Goal: Task Accomplishment & Management: Complete application form

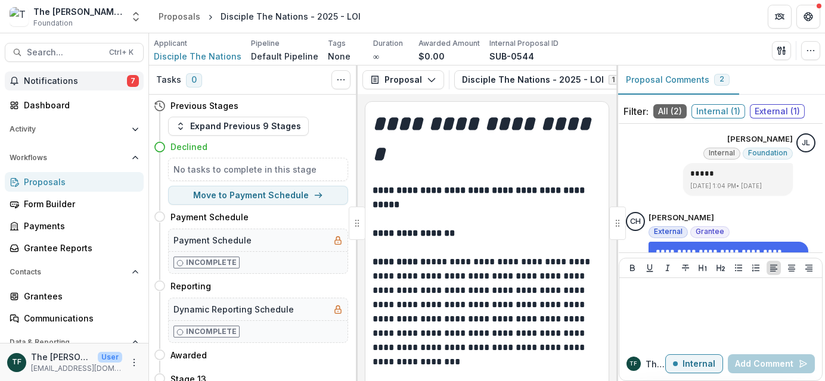
click at [49, 80] on span "Notifications" at bounding box center [75, 81] width 103 height 10
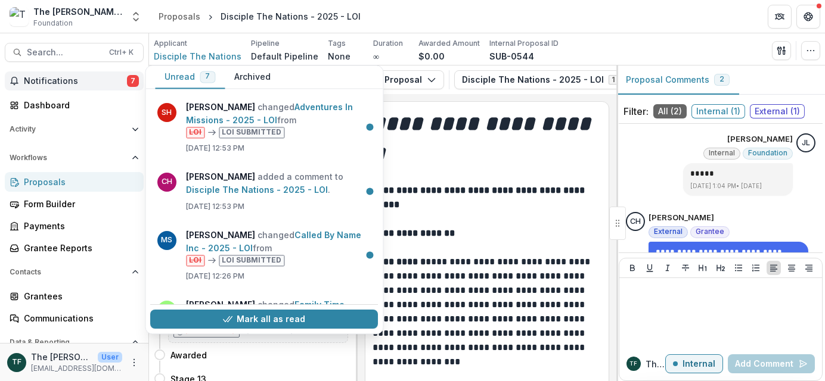
click at [33, 84] on span "Notifications" at bounding box center [75, 81] width 103 height 10
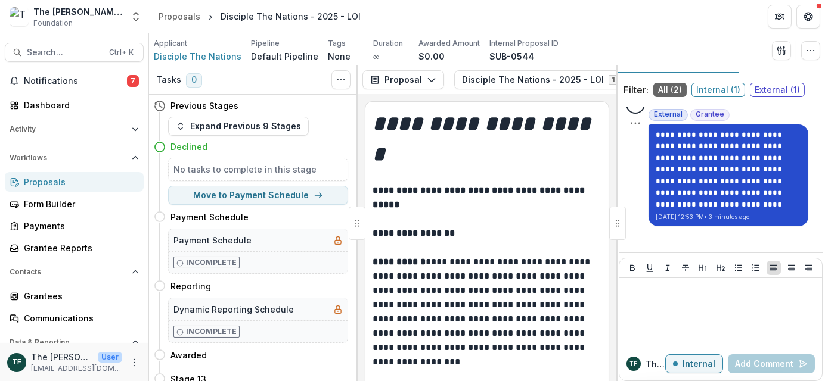
scroll to position [33, 0]
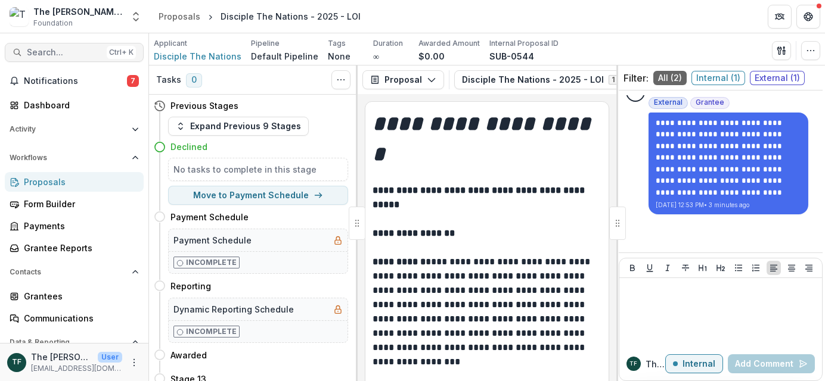
click at [51, 52] on span "Search..." at bounding box center [64, 53] width 75 height 10
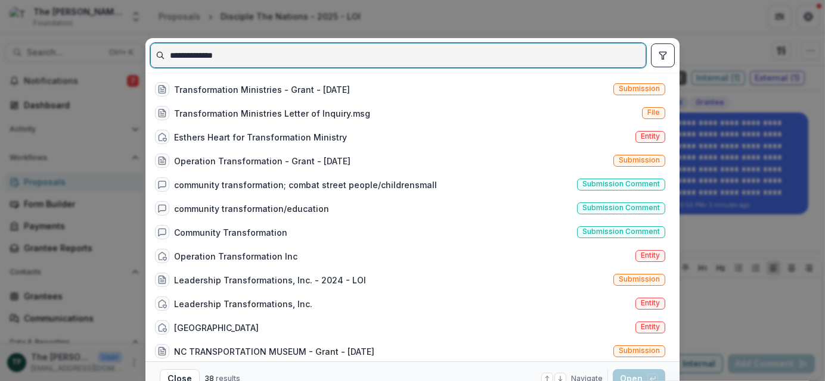
click at [243, 58] on input "**********" at bounding box center [398, 55] width 495 height 19
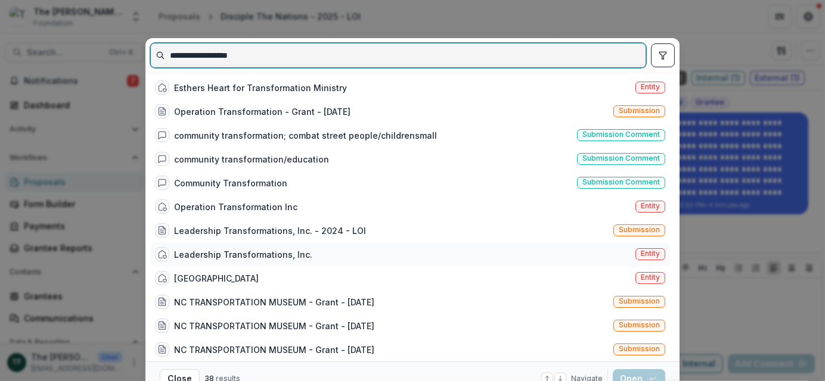
scroll to position [0, 0]
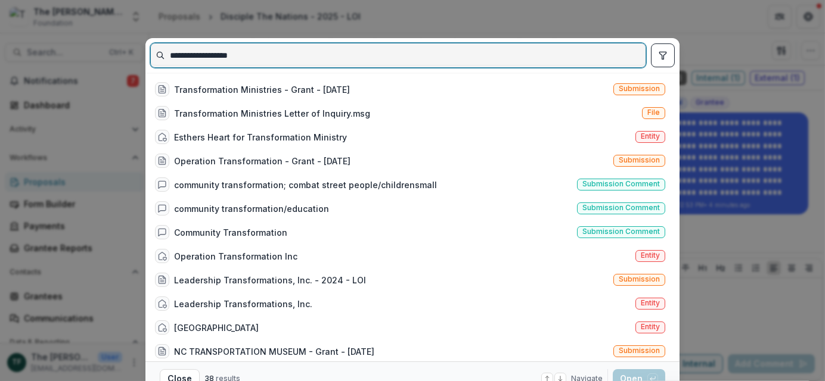
drag, startPoint x: 252, startPoint y: 55, endPoint x: 204, endPoint y: 51, distance: 47.9
click at [204, 51] on input "**********" at bounding box center [398, 55] width 495 height 19
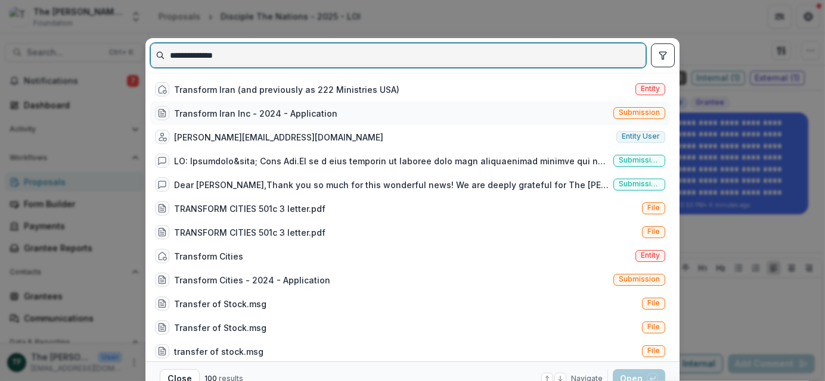
type input "**********"
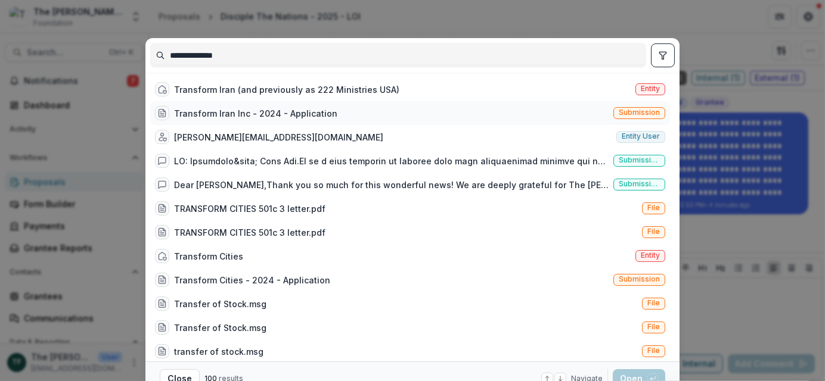
click at [244, 113] on div "Transform Iran Inc - 2024 - Application" at bounding box center [255, 113] width 163 height 13
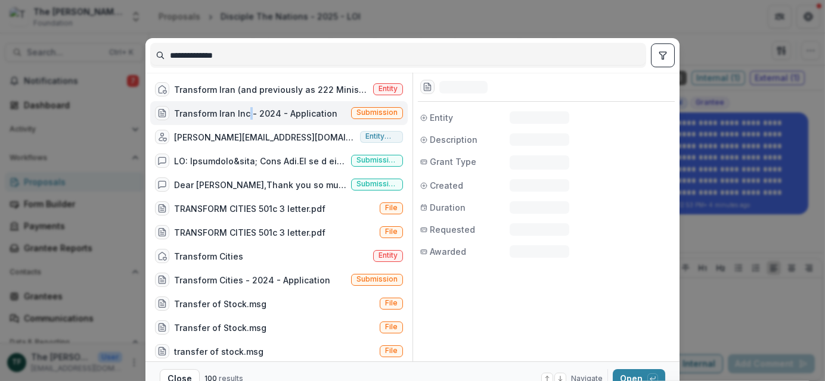
click at [244, 113] on div "Transform Iran Inc - 2024 - Application" at bounding box center [255, 113] width 163 height 13
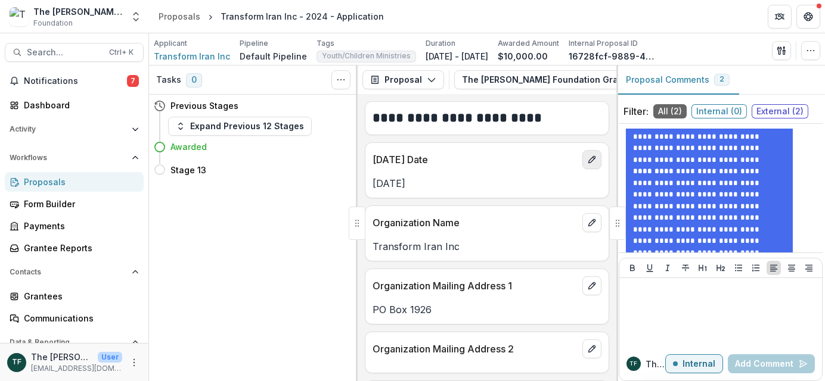
scroll to position [179, 0]
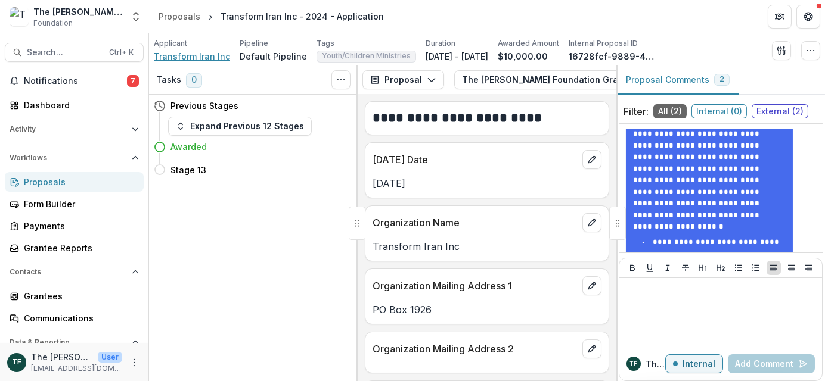
click at [160, 57] on span "Transform Iran Inc" at bounding box center [192, 56] width 76 height 13
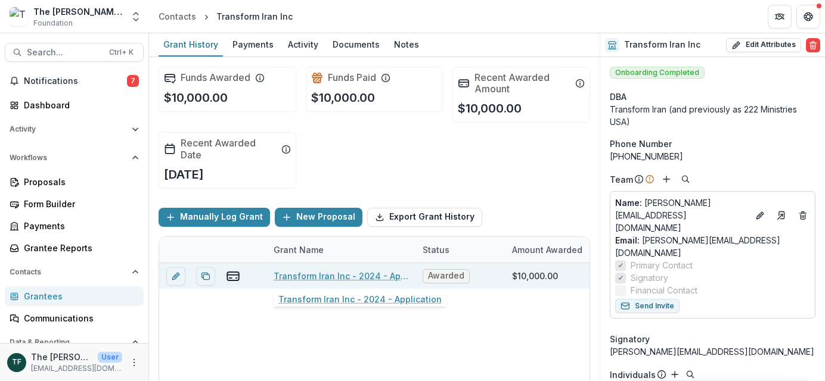
click at [367, 276] on link "Transform Iran Inc - 2024 - Application" at bounding box center [340, 276] width 135 height 13
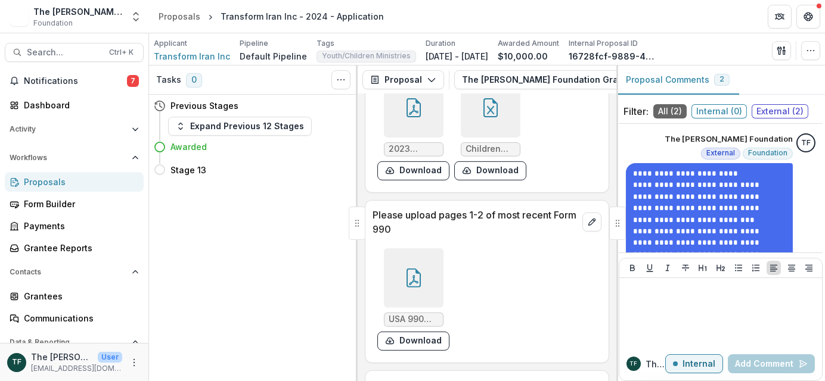
scroll to position [1728, 0]
click at [404, 269] on icon at bounding box center [413, 278] width 19 height 19
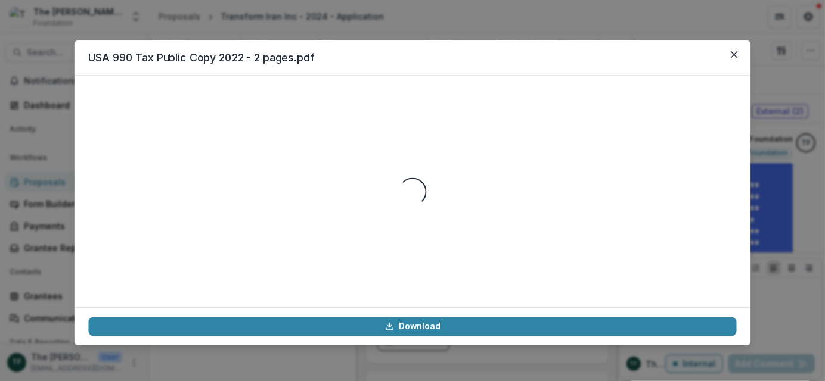
click at [403, 231] on div "Loading..." at bounding box center [412, 192] width 648 height 204
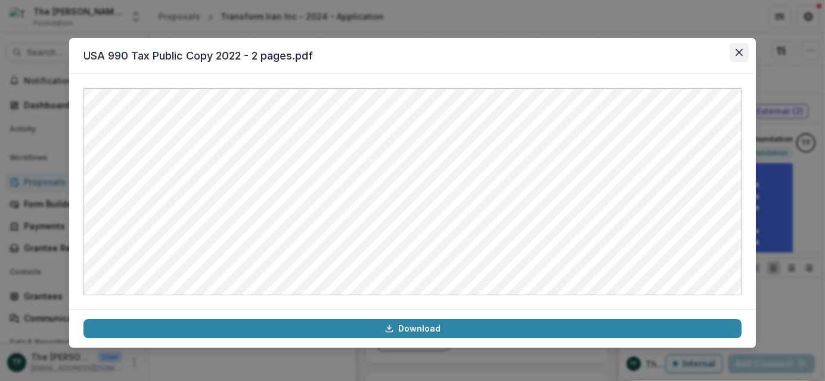
click at [746, 51] on button "Close" at bounding box center [738, 52] width 19 height 19
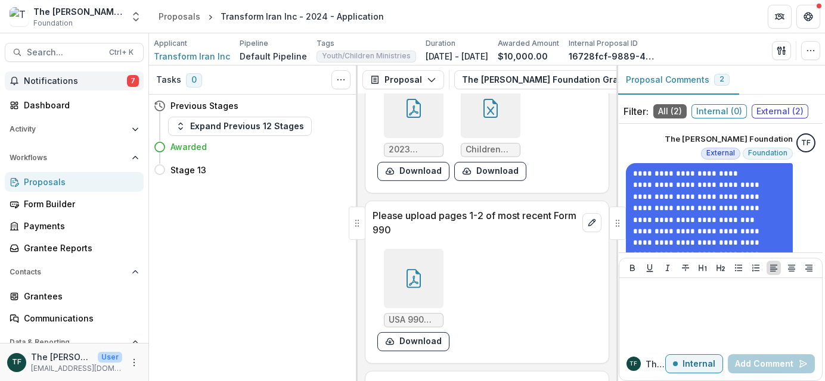
click at [25, 80] on span "Notifications" at bounding box center [75, 81] width 103 height 10
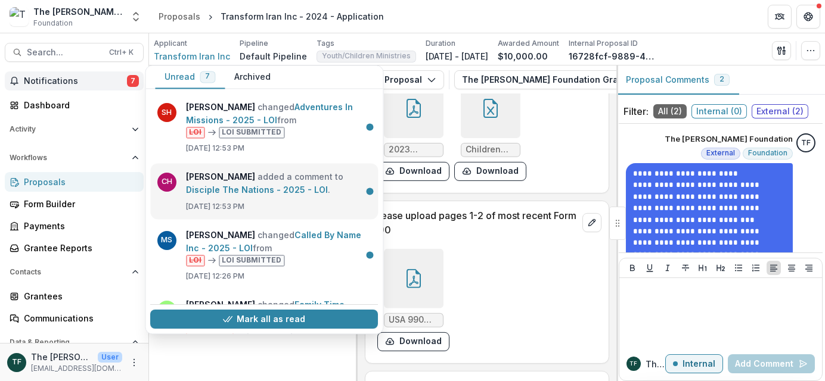
click at [316, 192] on link "Disciple The Nations - 2025 - LOI" at bounding box center [257, 190] width 142 height 10
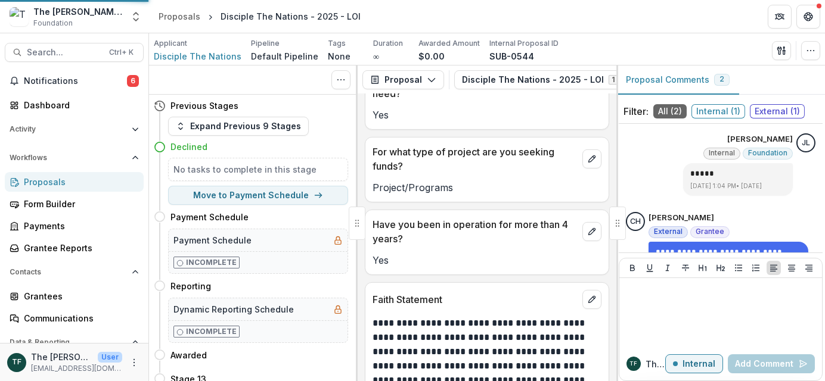
scroll to position [4394, 0]
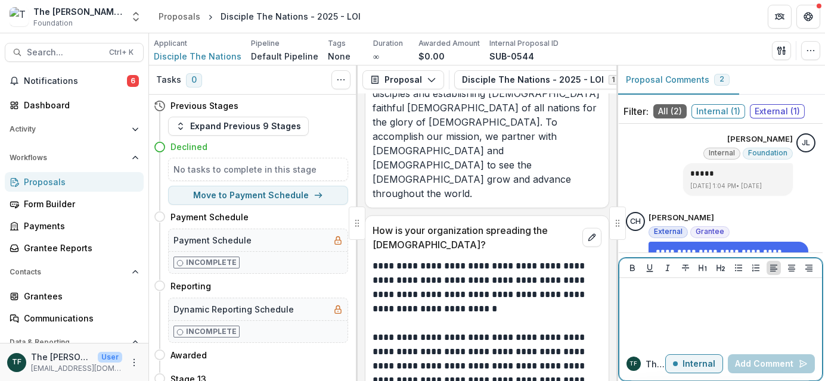
click at [701, 366] on p "Internal" at bounding box center [698, 364] width 33 height 10
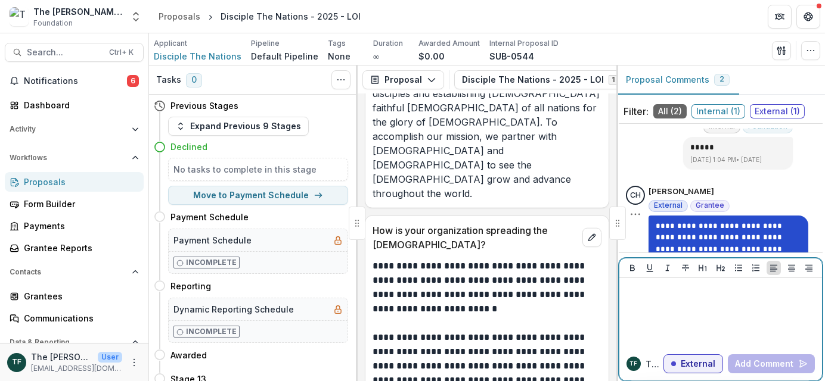
scroll to position [96, 0]
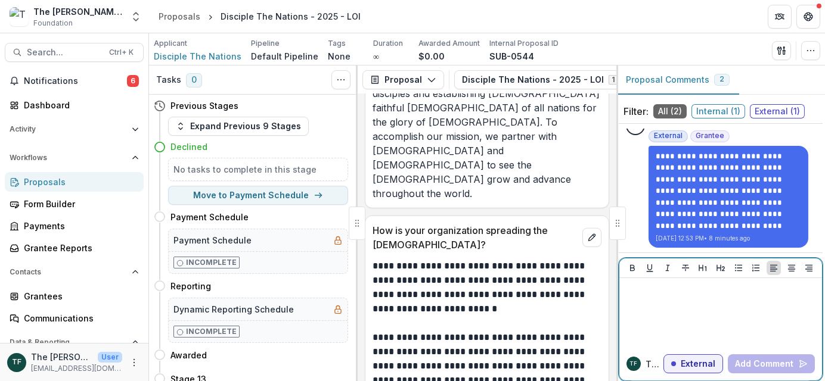
click at [634, 289] on p at bounding box center [720, 289] width 193 height 13
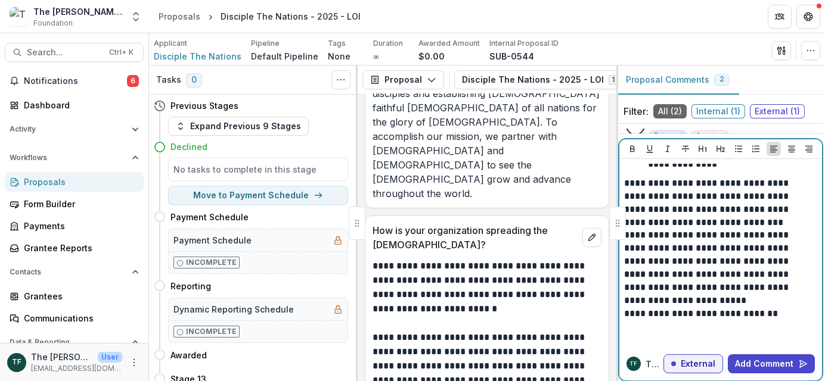
scroll to position [33, 0]
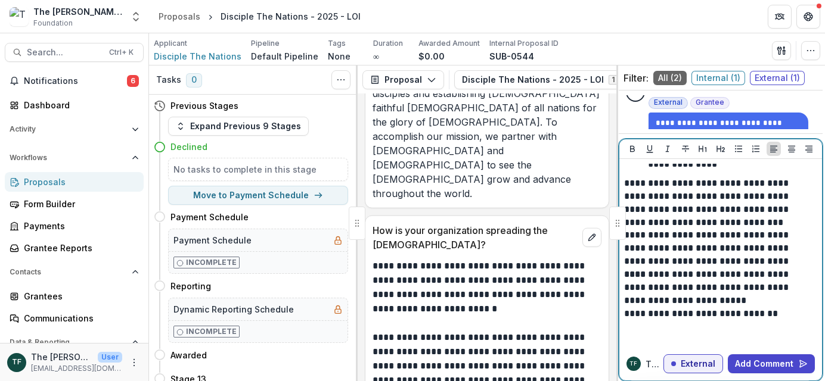
click at [745, 274] on p "**********" at bounding box center [717, 287] width 187 height 39
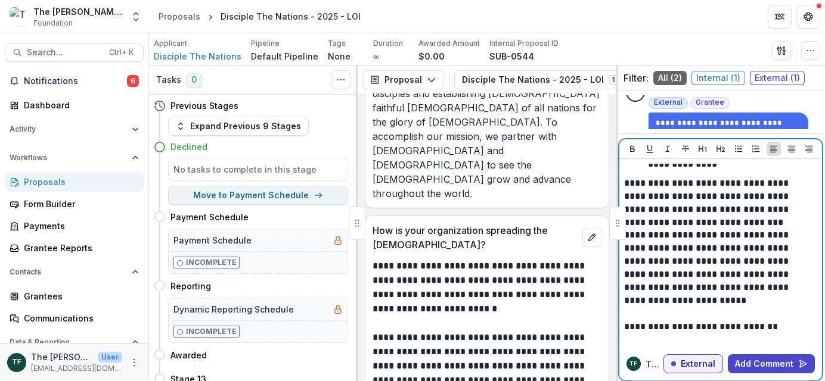
click at [632, 321] on p "**********" at bounding box center [717, 340] width 187 height 39
click at [756, 365] on button "Add Comment" at bounding box center [771, 364] width 87 height 19
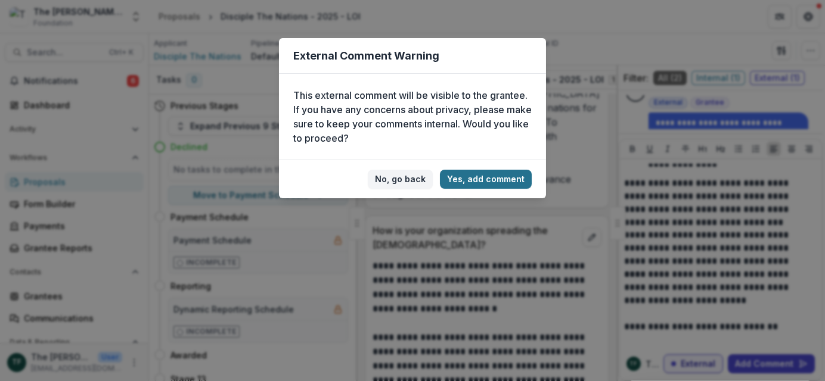
click at [485, 178] on button "Yes, add comment" at bounding box center [486, 179] width 92 height 19
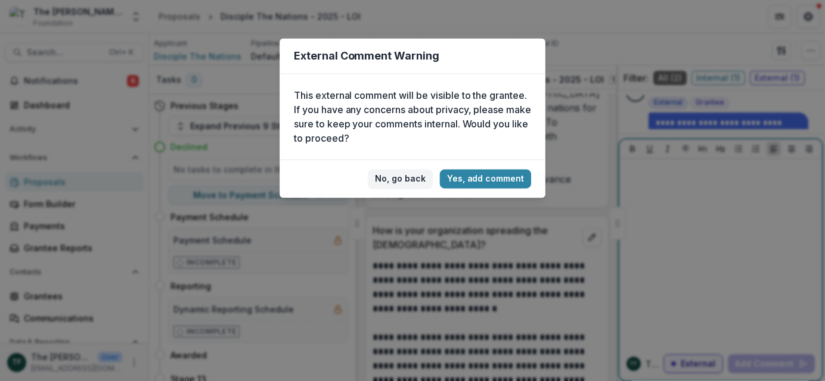
scroll to position [0, 0]
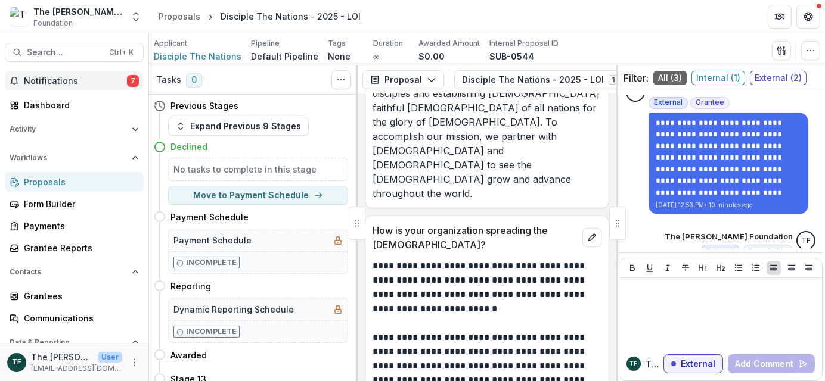
click at [63, 82] on span "Notifications" at bounding box center [75, 81] width 103 height 10
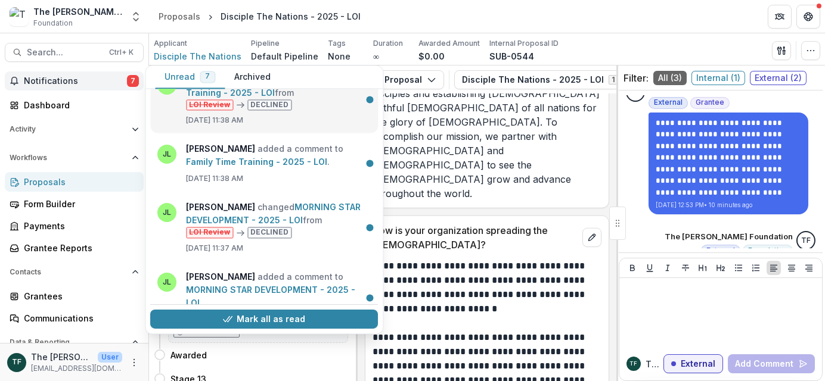
scroll to position [240, 0]
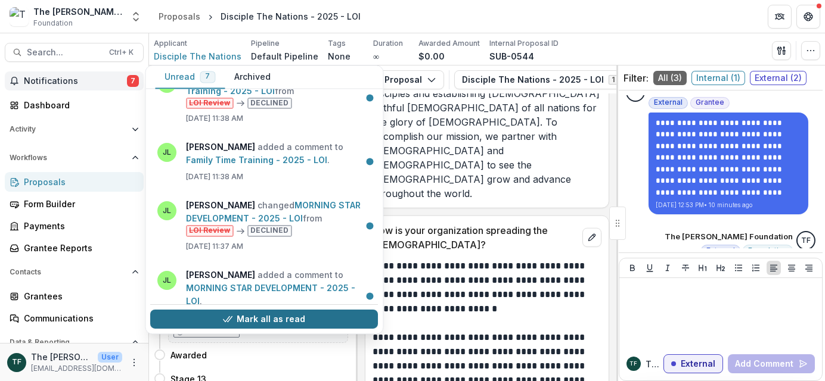
click at [306, 318] on button "Mark all as read" at bounding box center [264, 319] width 228 height 19
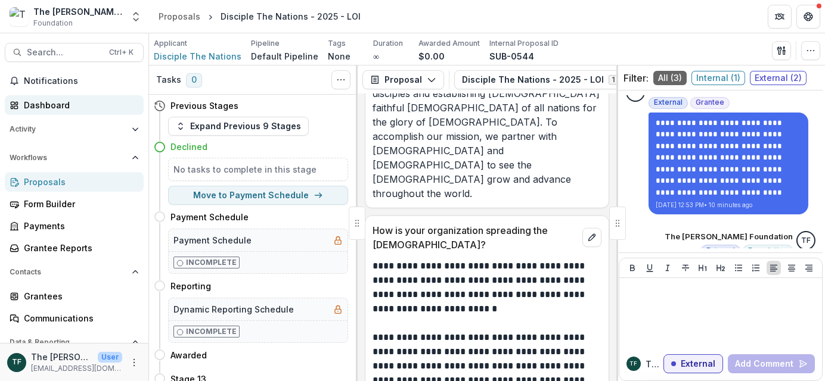
click at [74, 106] on div "Dashboard" at bounding box center [79, 105] width 110 height 13
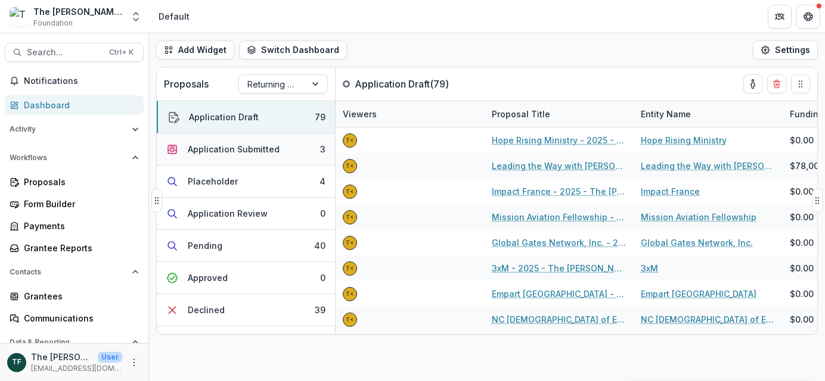
click at [227, 148] on div "Application Submitted" at bounding box center [234, 149] width 92 height 13
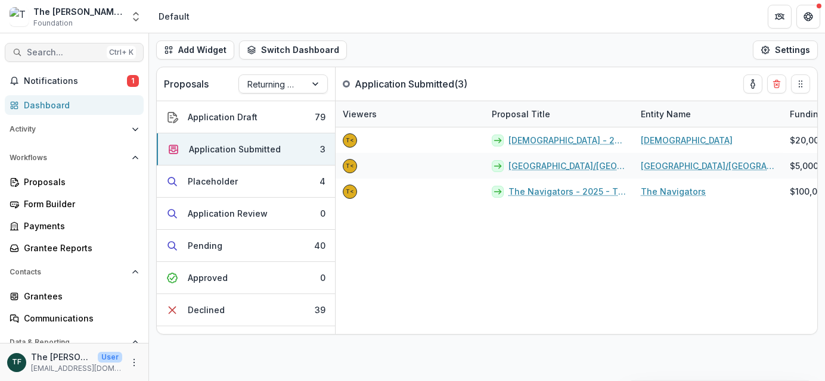
click at [47, 53] on span "Search..." at bounding box center [64, 53] width 75 height 10
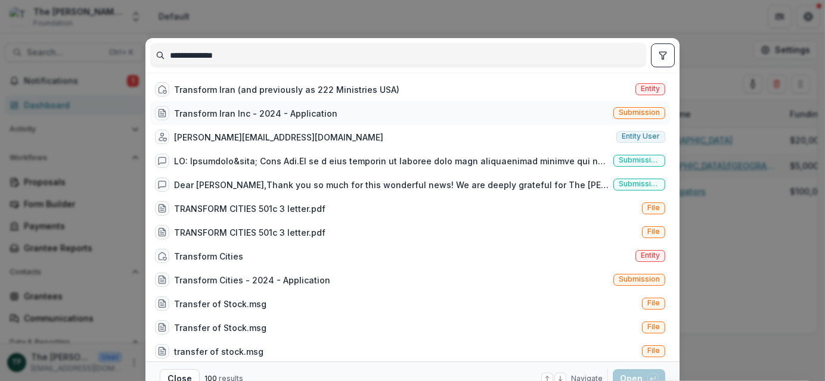
type input "**********"
click at [276, 113] on div "Transform Iran Inc - 2024 - Application" at bounding box center [255, 113] width 163 height 13
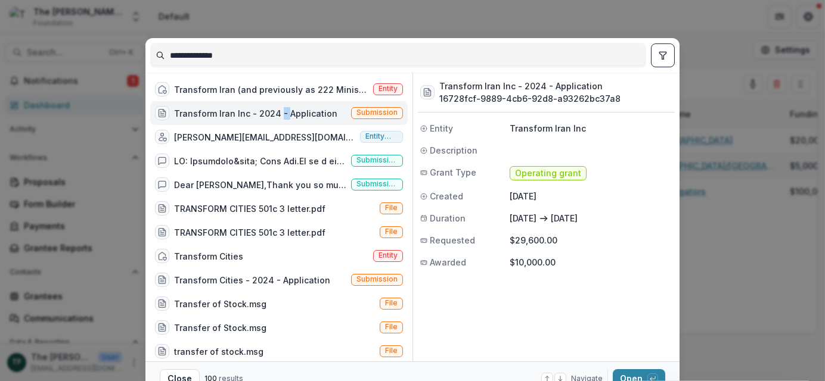
click at [276, 113] on div "Transform Iran Inc - 2024 - Application" at bounding box center [255, 113] width 163 height 13
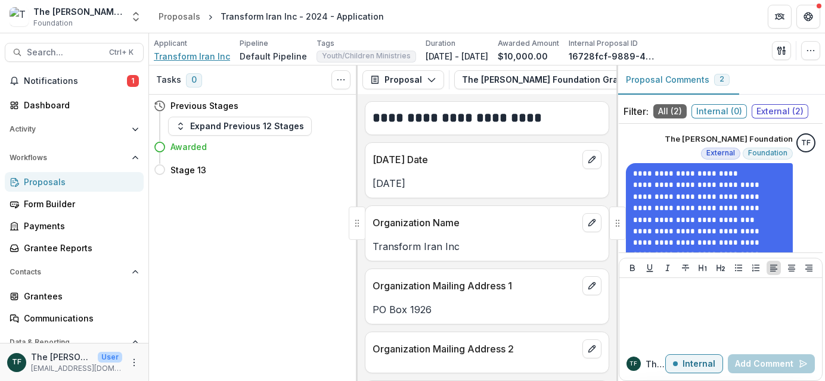
click at [160, 56] on span "Transform Iran Inc" at bounding box center [192, 56] width 76 height 13
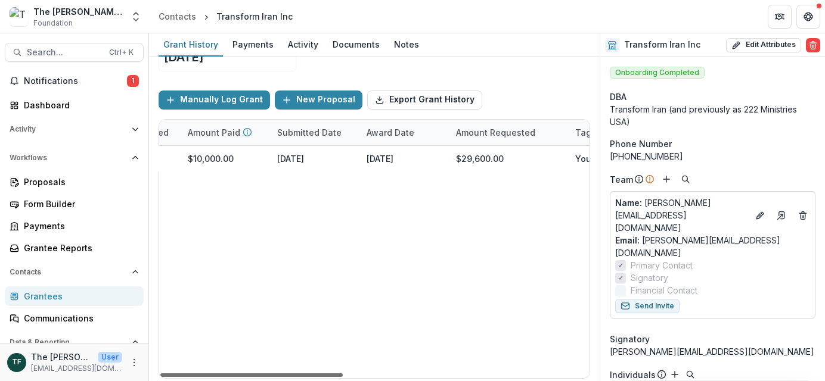
scroll to position [0, 435]
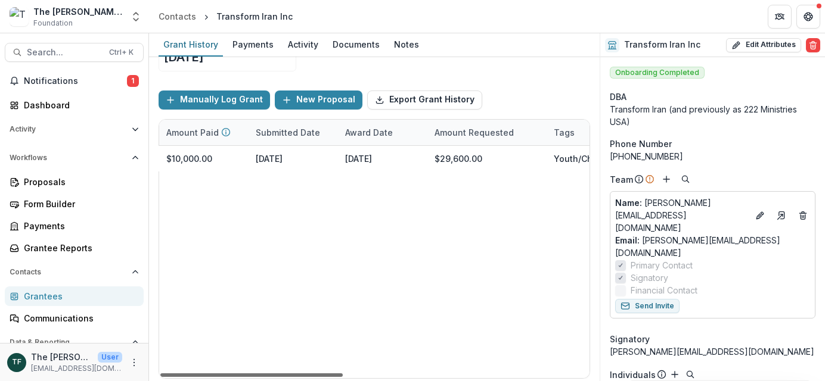
drag, startPoint x: 331, startPoint y: 372, endPoint x: 517, endPoint y: 375, distance: 185.3
click at [343, 375] on div at bounding box center [251, 376] width 182 height 4
click at [664, 299] on button "Send Invite" at bounding box center [647, 306] width 64 height 14
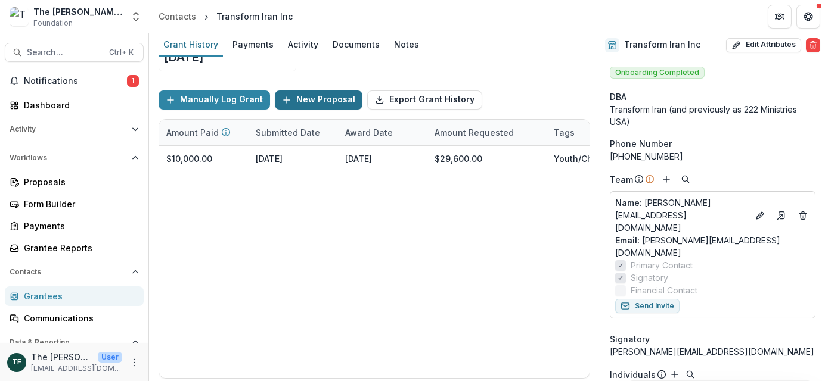
click at [306, 99] on button "New Proposal" at bounding box center [319, 100] width 88 height 19
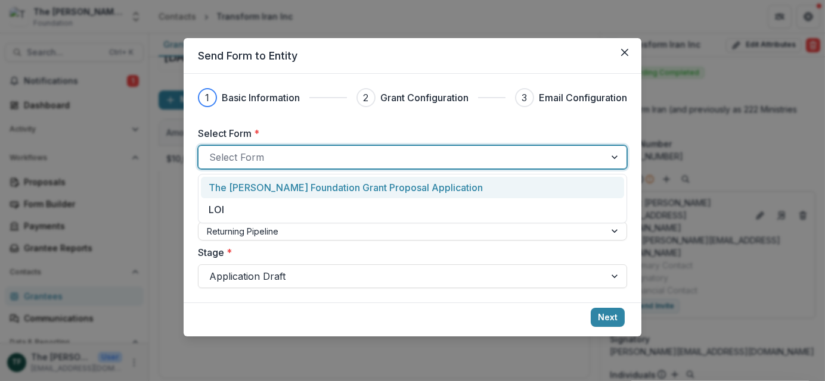
click at [265, 161] on div at bounding box center [401, 157] width 385 height 17
click at [275, 187] on p "The [PERSON_NAME] Foundation Grant Proposal Application" at bounding box center [346, 188] width 274 height 14
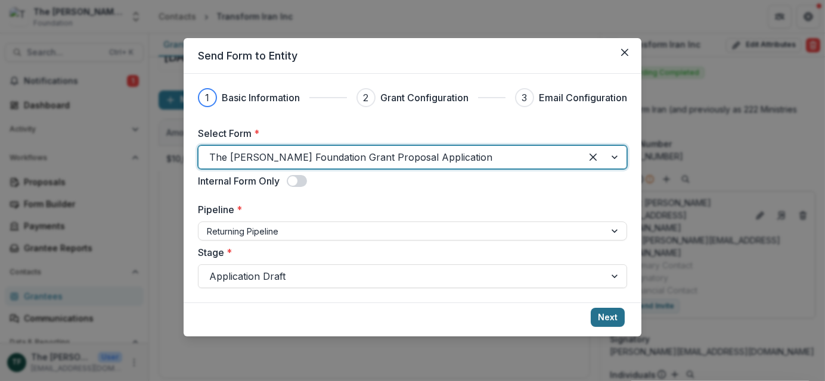
click at [612, 319] on button "Next" at bounding box center [607, 317] width 34 height 19
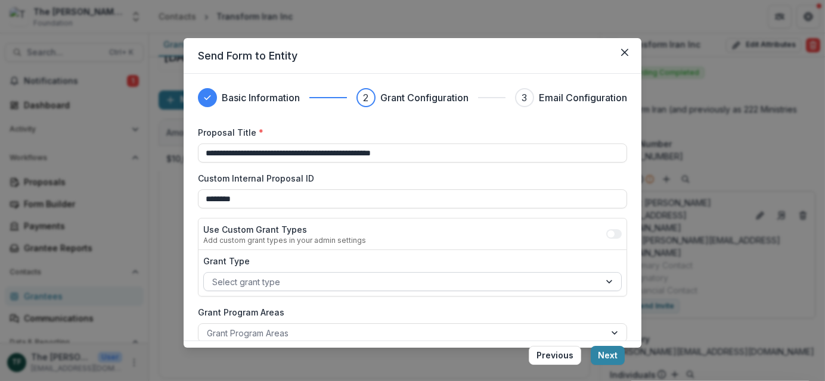
scroll to position [60, 0]
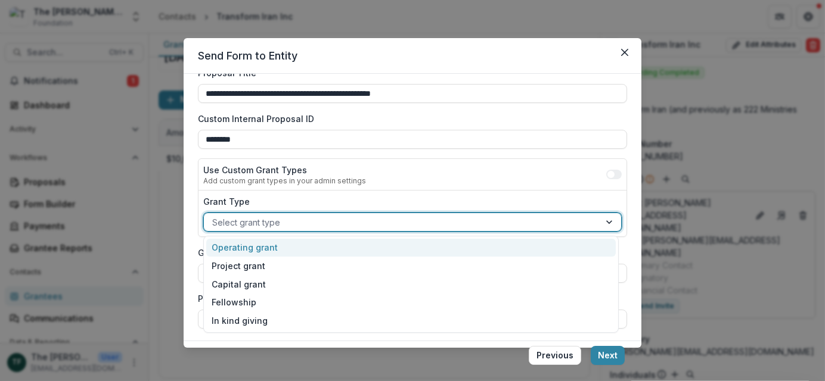
click at [290, 219] on div at bounding box center [401, 222] width 379 height 15
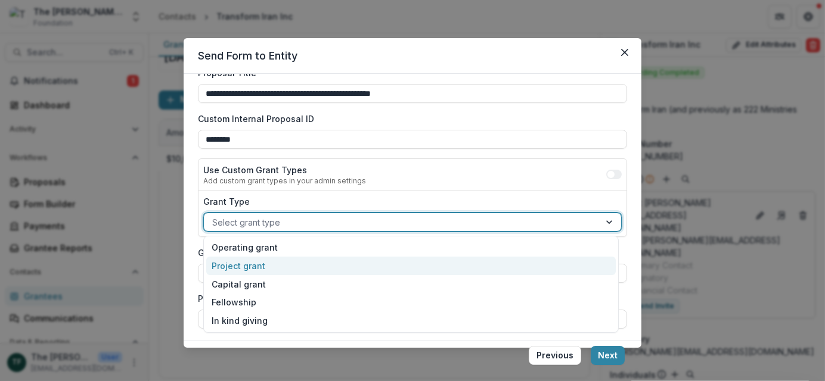
drag, startPoint x: 244, startPoint y: 264, endPoint x: 389, endPoint y: 247, distance: 145.8
click at [251, 262] on div "Project grant" at bounding box center [410, 266] width 409 height 18
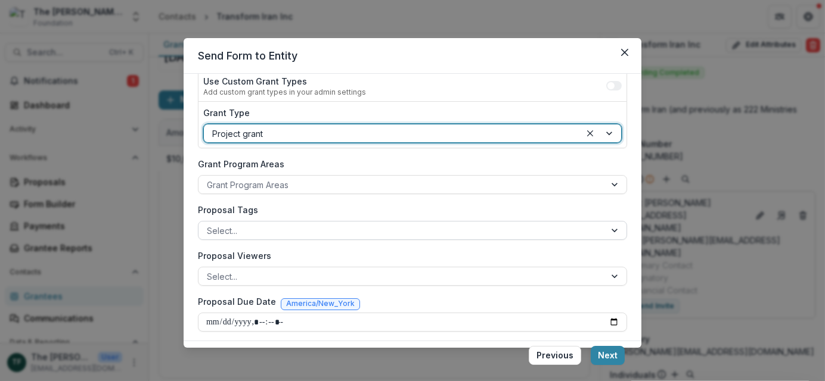
scroll to position [152, 0]
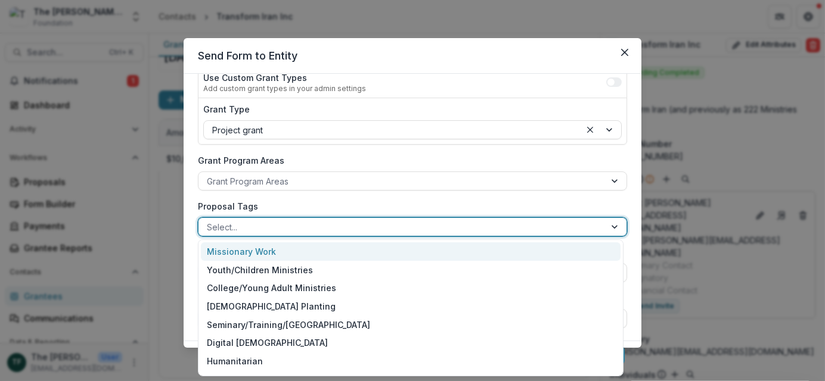
click at [279, 226] on div at bounding box center [402, 227] width 390 height 15
click at [278, 225] on div at bounding box center [402, 227] width 390 height 15
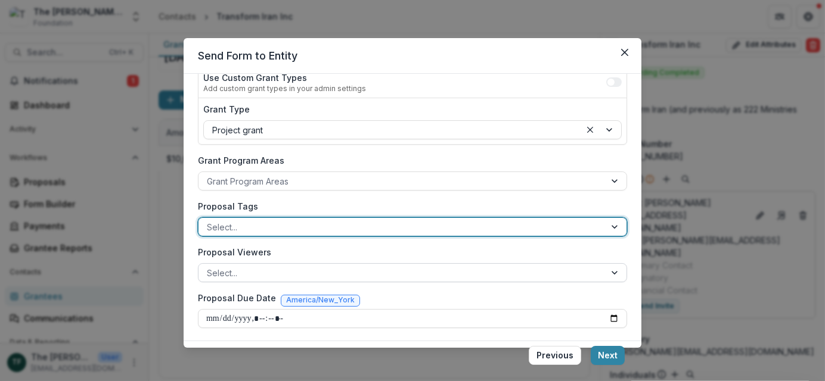
click at [265, 272] on div at bounding box center [402, 273] width 390 height 15
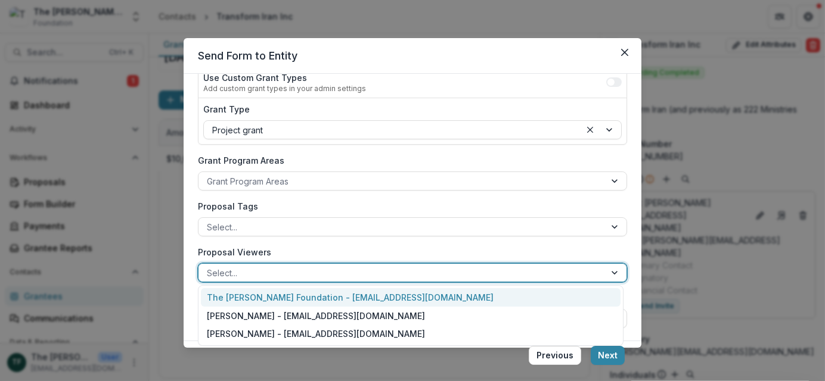
click at [380, 294] on div "The Bolick Foundation - jcline@bolickfoundation.org" at bounding box center [410, 297] width 419 height 18
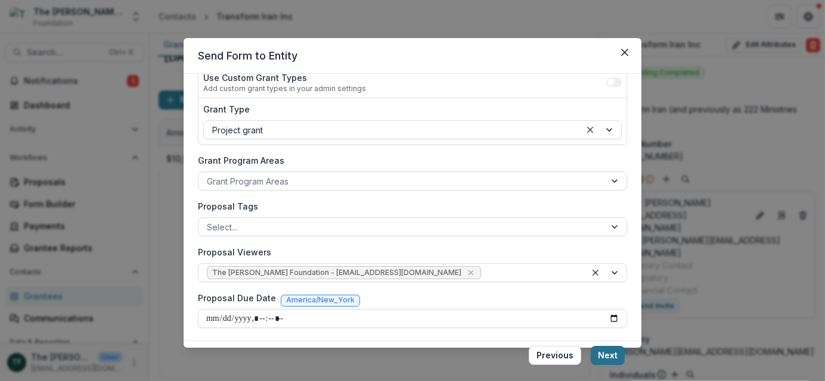
click at [608, 355] on button "Next" at bounding box center [607, 355] width 34 height 19
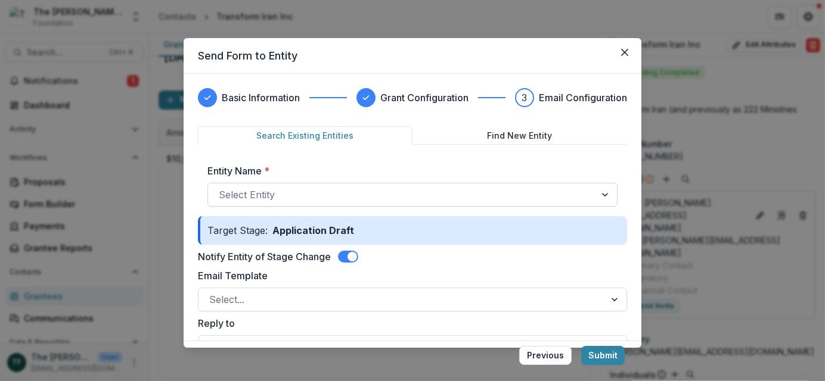
click at [264, 187] on div at bounding box center [402, 195] width 366 height 17
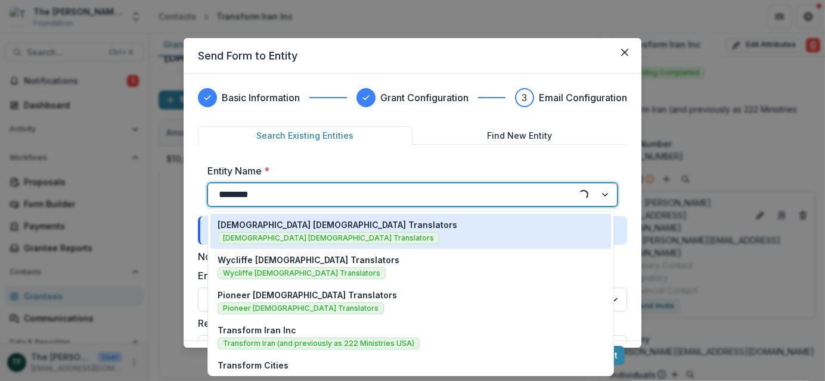
type input "*********"
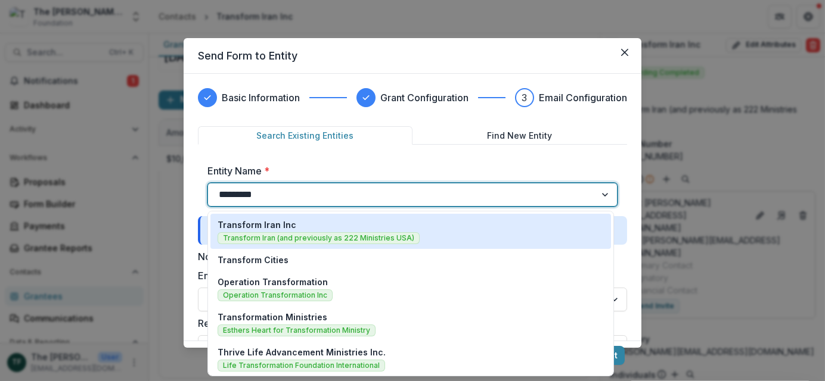
click at [264, 229] on p "Transform Iran Inc" at bounding box center [256, 225] width 79 height 13
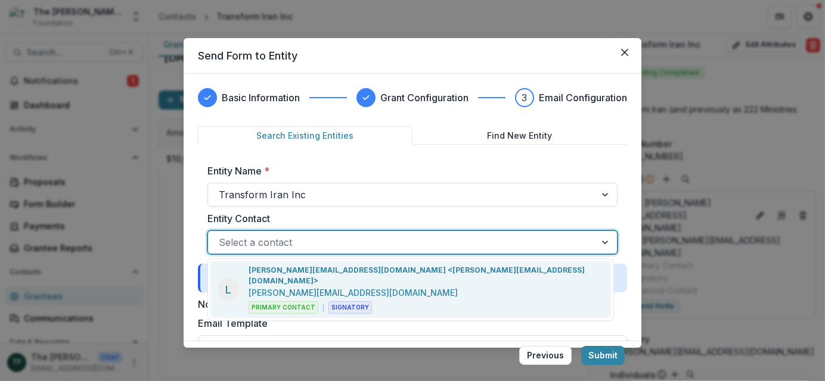
click at [238, 244] on div at bounding box center [402, 242] width 366 height 17
click at [266, 287] on p "lana@transformiran.com" at bounding box center [352, 293] width 209 height 13
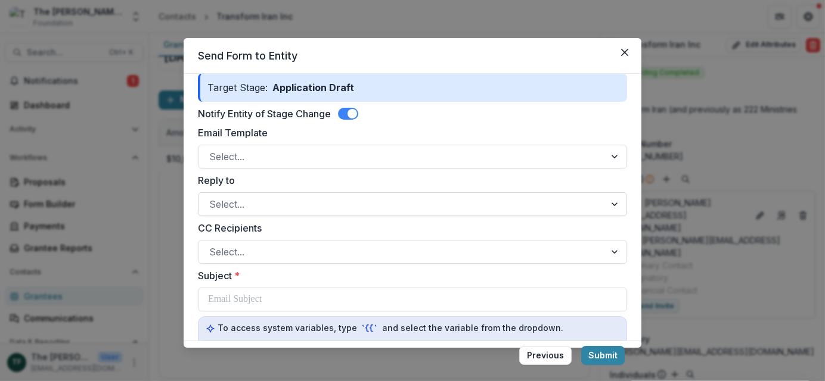
scroll to position [238, 0]
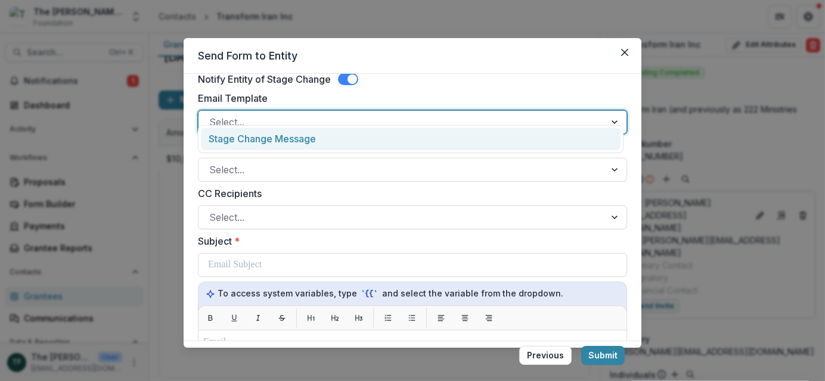
click at [241, 114] on div at bounding box center [401, 122] width 385 height 17
drag, startPoint x: 278, startPoint y: 139, endPoint x: 284, endPoint y: 150, distance: 12.0
click at [278, 139] on div "Stage Change Message" at bounding box center [410, 139] width 419 height 22
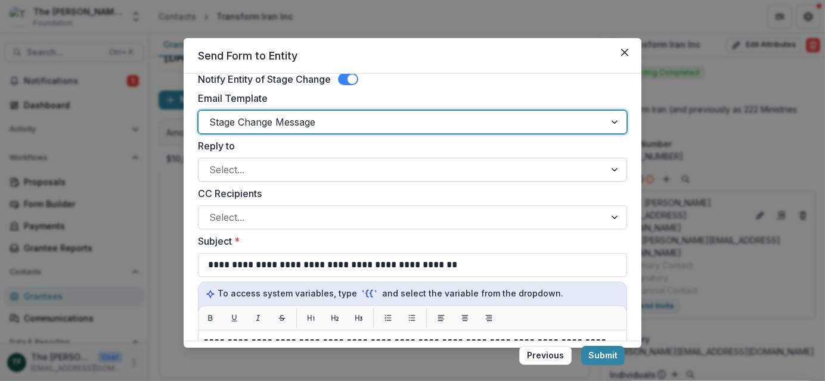
click at [238, 162] on div at bounding box center [401, 169] width 385 height 17
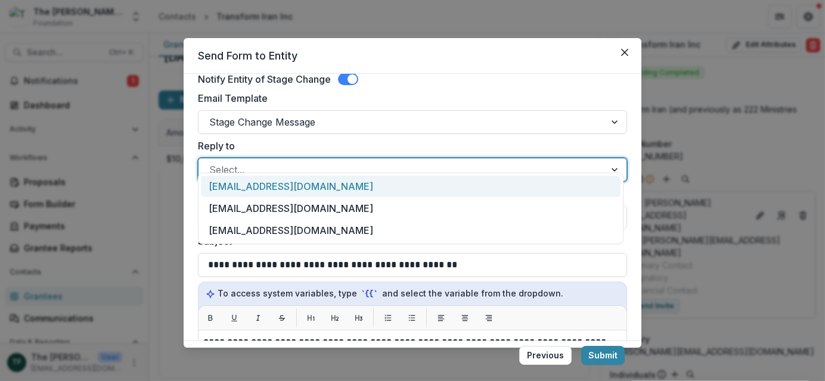
click at [238, 185] on div "[EMAIL_ADDRESS][DOMAIN_NAME]" at bounding box center [410, 187] width 419 height 22
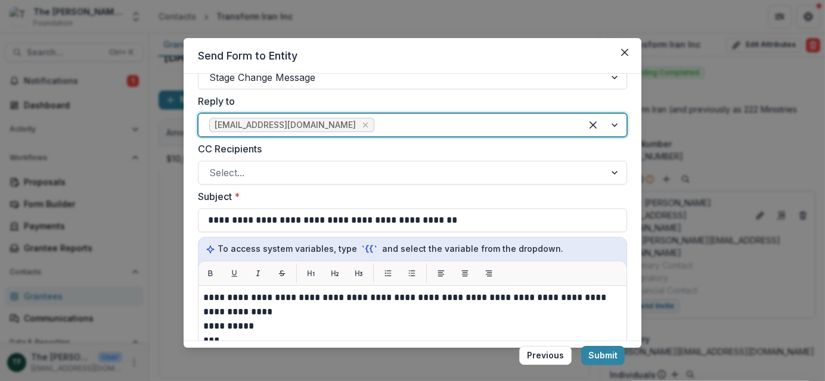
scroll to position [358, 0]
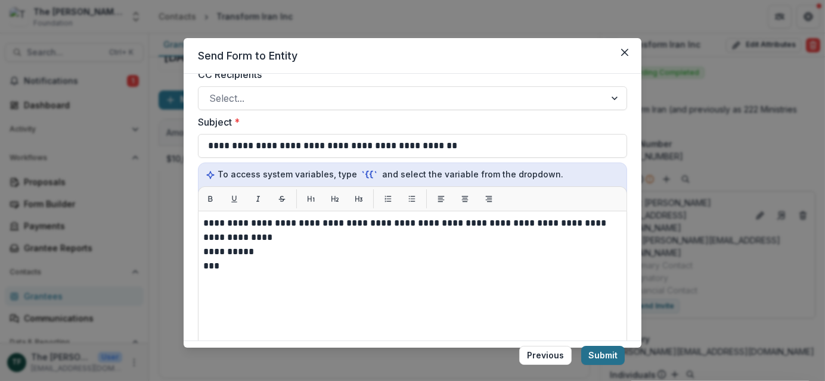
click at [604, 355] on button "Submit" at bounding box center [602, 355] width 43 height 19
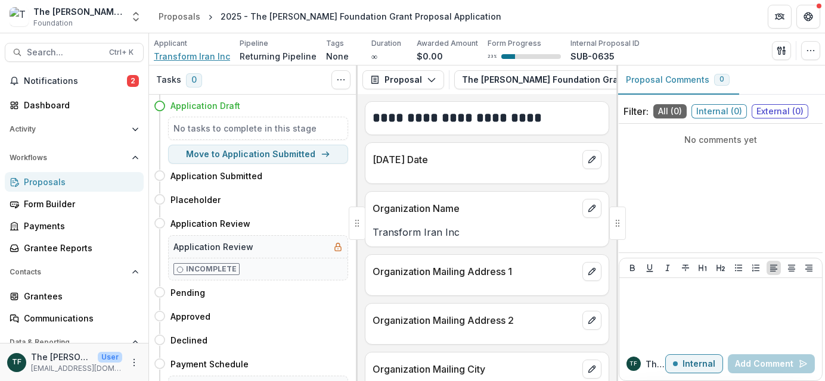
click at [199, 60] on span "Transform Iran Inc" at bounding box center [192, 56] width 76 height 13
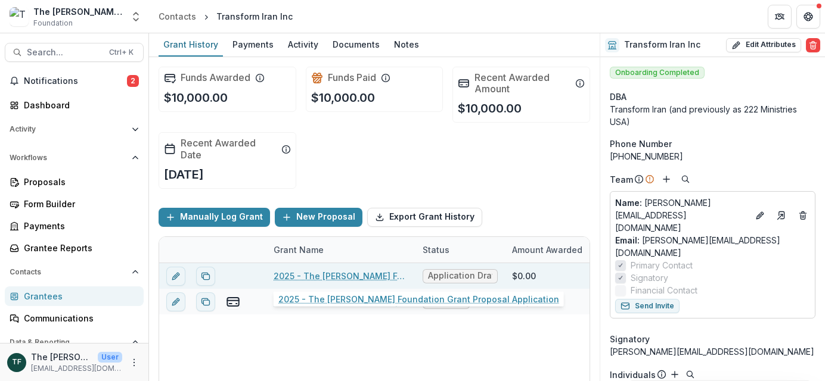
click at [328, 274] on link "2025 - The [PERSON_NAME] Foundation Grant Proposal Application" at bounding box center [340, 276] width 135 height 13
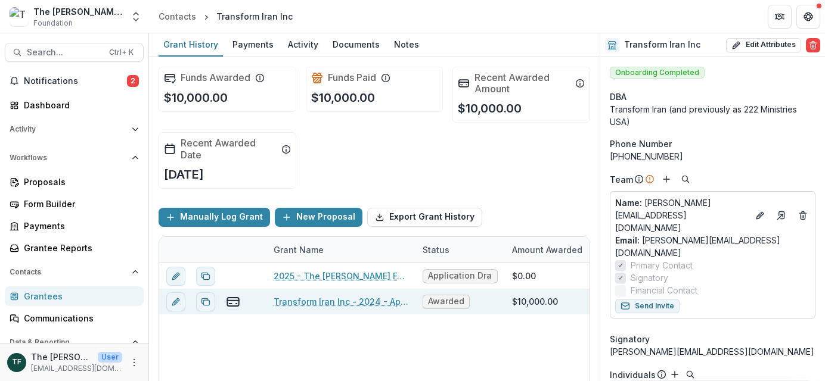
click at [284, 304] on link "Transform Iran Inc - 2024 - Application" at bounding box center [340, 302] width 135 height 13
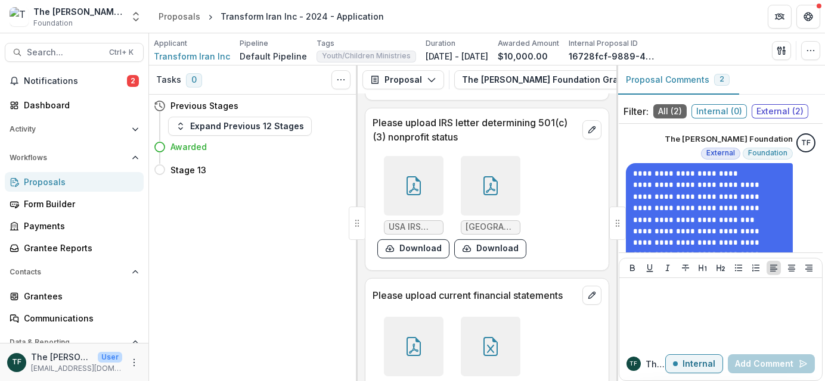
scroll to position [1728, 0]
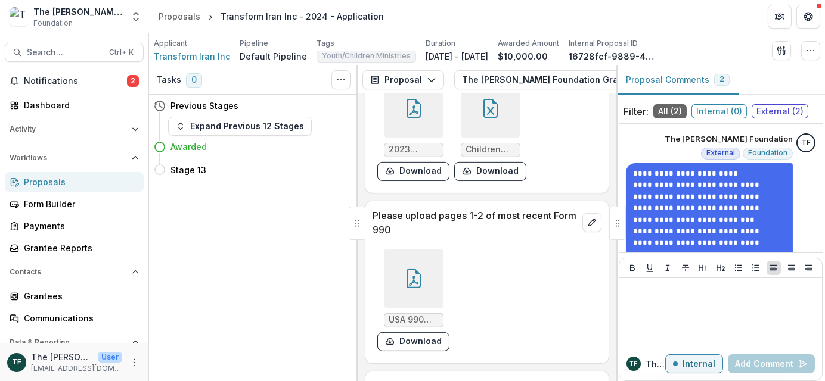
click at [415, 249] on div at bounding box center [414, 279] width 60 height 60
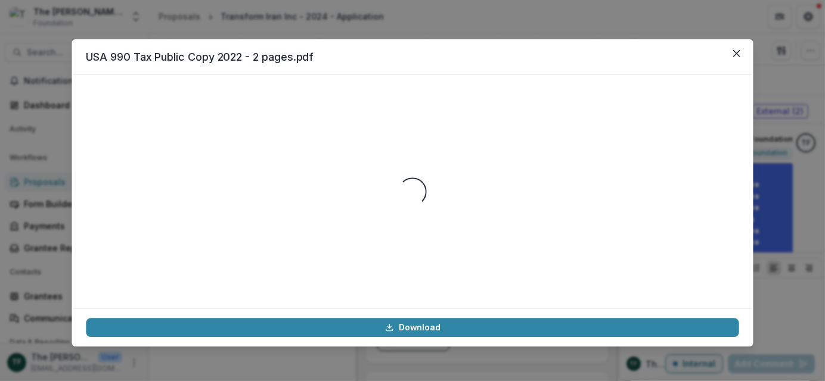
click at [415, 242] on div "Loading..." at bounding box center [412, 191] width 652 height 205
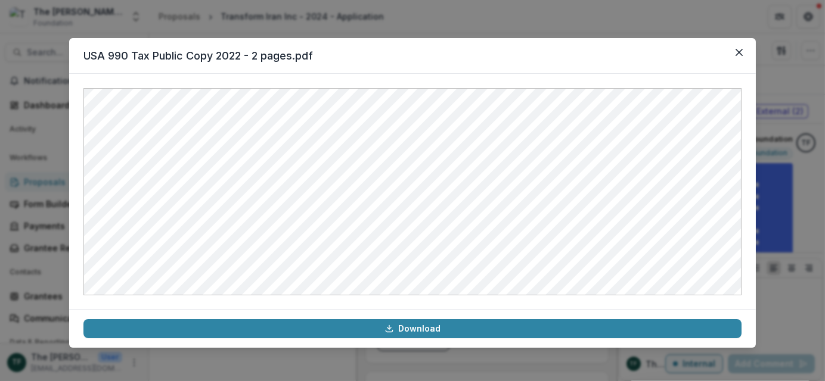
click at [20, 206] on div "USA 990 Tax Public Copy 2022 - 2 pages.pdf Download" at bounding box center [412, 190] width 825 height 381
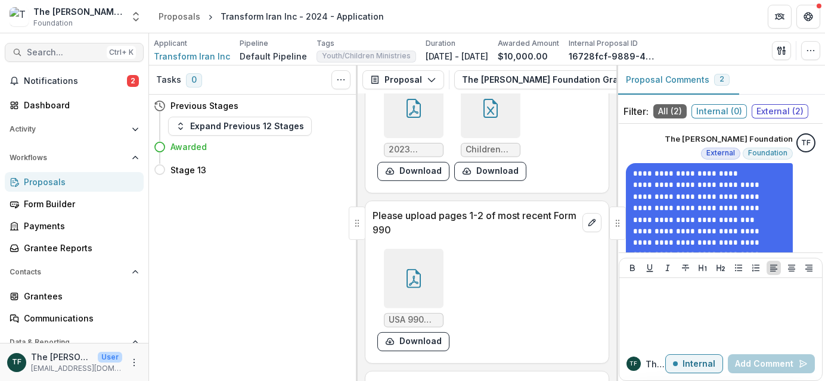
click at [79, 54] on span "Search..." at bounding box center [64, 53] width 75 height 10
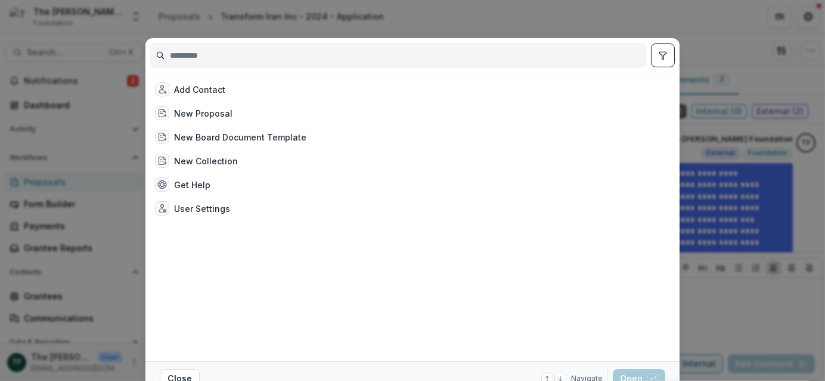
click at [250, 51] on input at bounding box center [398, 55] width 495 height 19
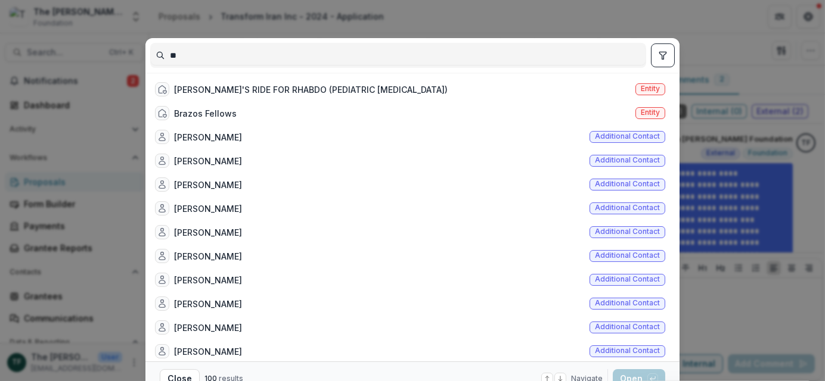
type input "*"
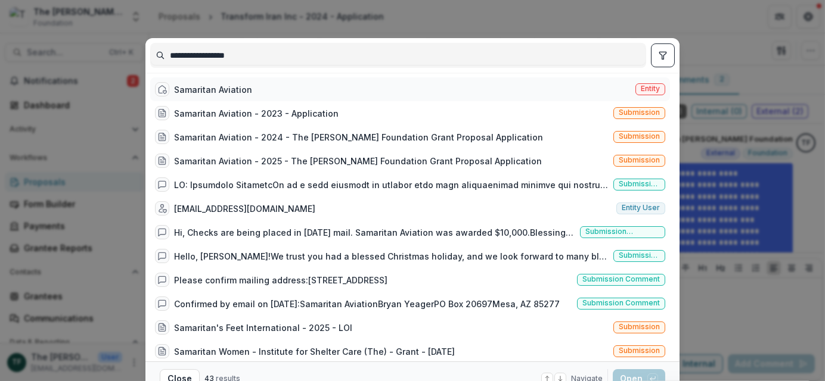
type input "**********"
click at [174, 88] on div "Samaritan Aviation" at bounding box center [213, 89] width 78 height 13
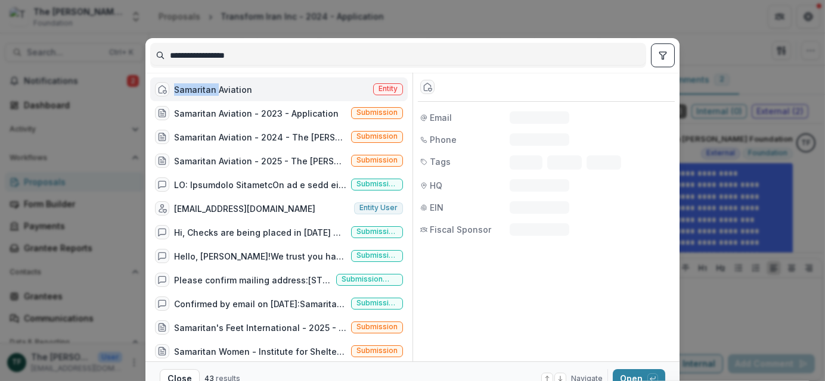
click at [174, 88] on div "Samaritan Aviation" at bounding box center [213, 89] width 78 height 13
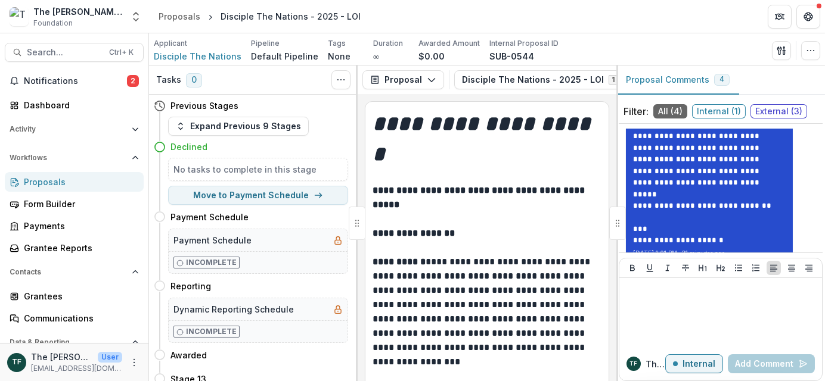
scroll to position [869, 0]
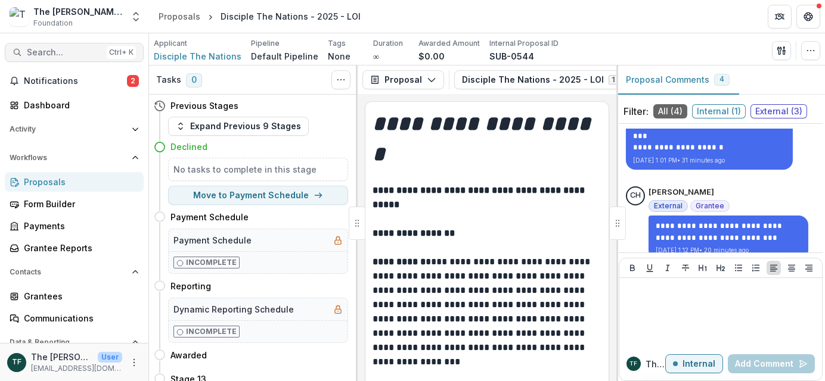
click at [34, 51] on span "Search..." at bounding box center [64, 53] width 75 height 10
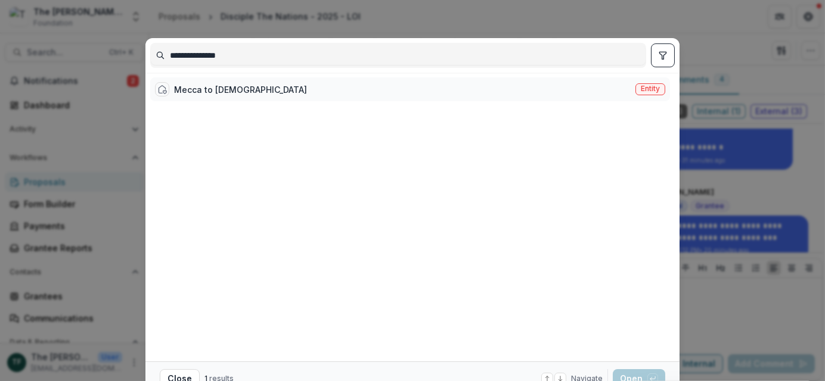
type input "**********"
click at [198, 88] on div "Mecca to [DEMOGRAPHIC_DATA]" at bounding box center [240, 89] width 133 height 13
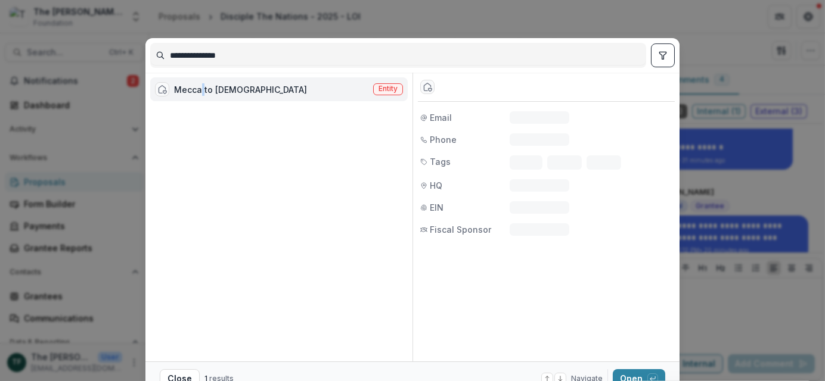
click at [198, 88] on div "Mecca to [DEMOGRAPHIC_DATA]" at bounding box center [240, 89] width 133 height 13
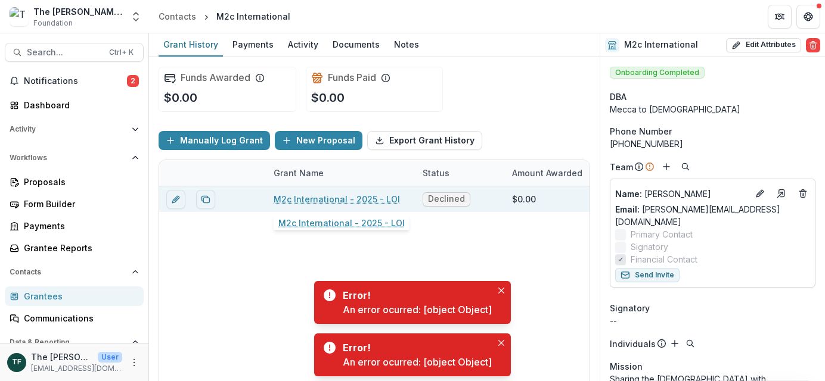
click at [335, 201] on link "M2c International - 2025 - LOI" at bounding box center [336, 199] width 126 height 13
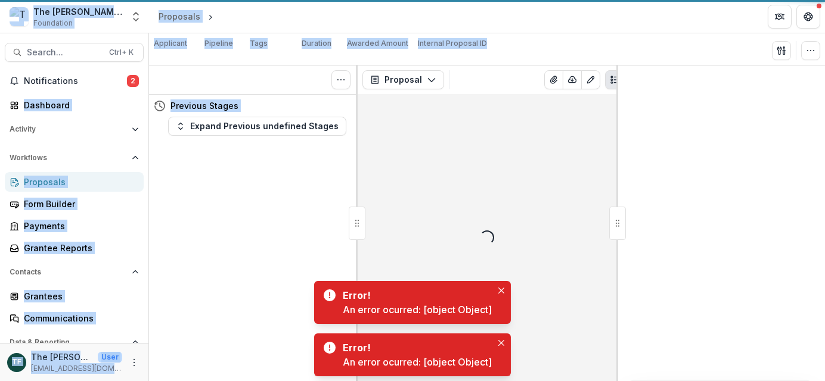
click at [335, 201] on div "Tasks 0 Show Cancelled Tasks Previous Stages Expand Previous undefined Stages" at bounding box center [253, 224] width 209 height 316
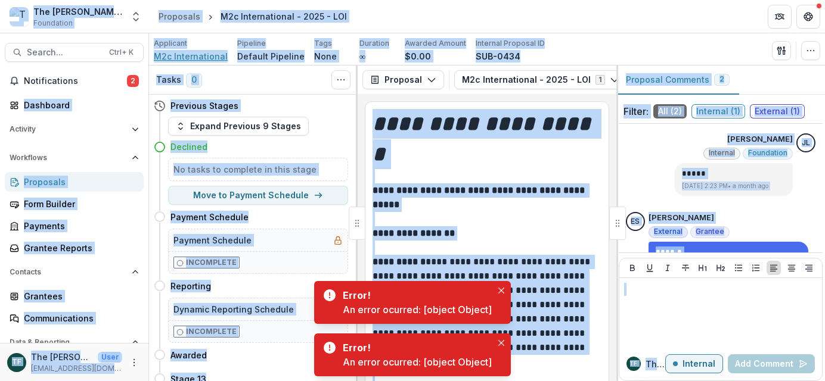
click at [172, 54] on span "M2c International" at bounding box center [191, 56] width 74 height 13
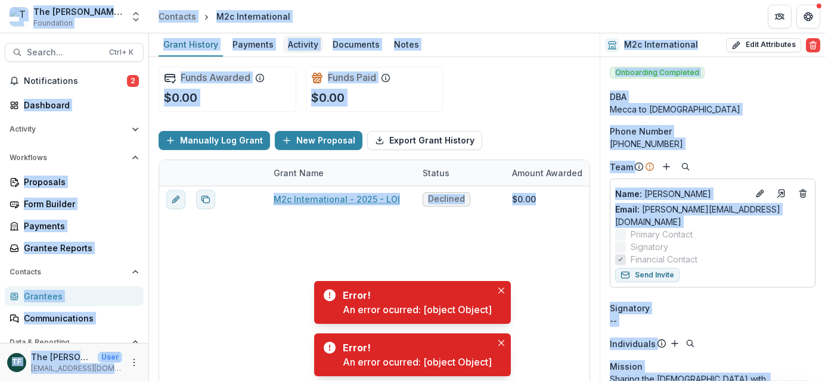
click at [292, 43] on div "Activity" at bounding box center [303, 44] width 40 height 17
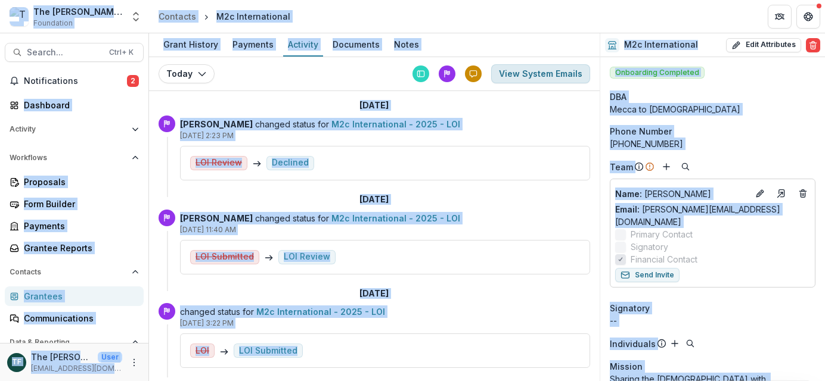
click at [518, 70] on button "View System Emails" at bounding box center [540, 73] width 99 height 19
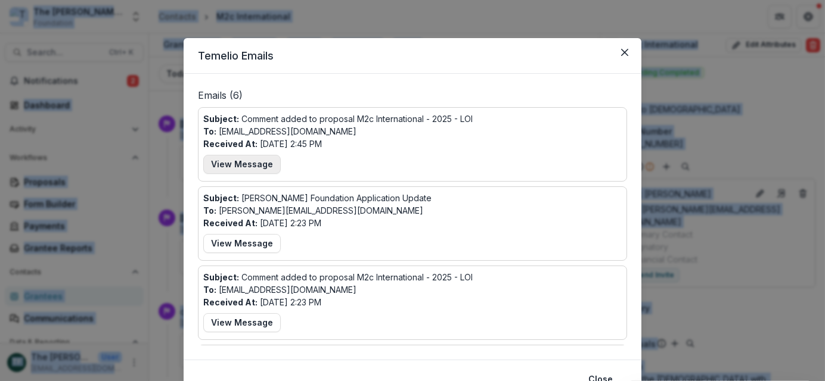
click at [240, 160] on button "View Message" at bounding box center [241, 164] width 77 height 19
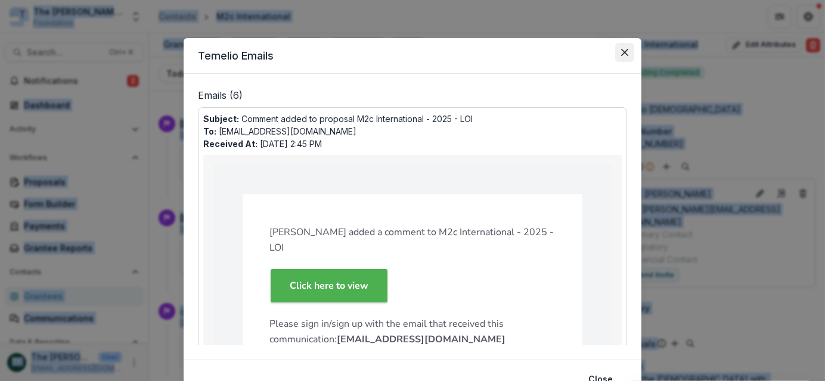
click at [623, 48] on button "Close" at bounding box center [624, 52] width 19 height 19
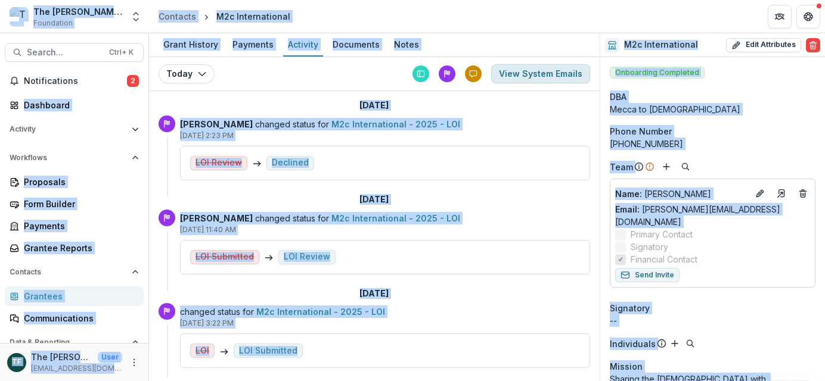
click at [523, 74] on button "View System Emails" at bounding box center [540, 73] width 99 height 19
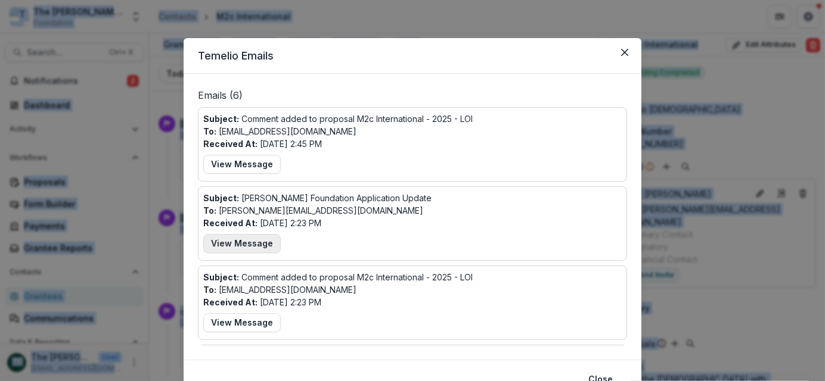
click at [237, 242] on button "View Message" at bounding box center [241, 243] width 77 height 19
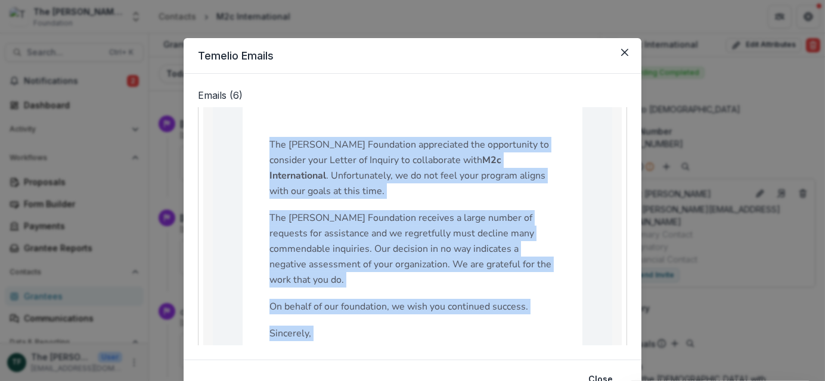
scroll to position [223, 0]
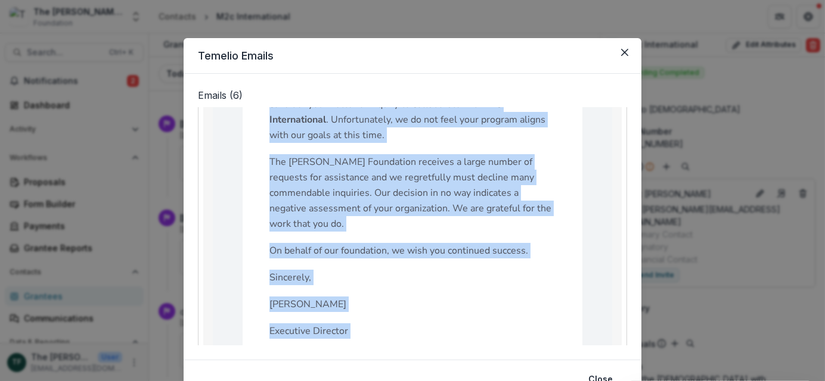
drag, startPoint x: 203, startPoint y: 197, endPoint x: 372, endPoint y: 330, distance: 215.5
click at [372, 330] on div "Subject: [PERSON_NAME] Foundation Application Update To: [PERSON_NAME][EMAIL_AD…" at bounding box center [412, 351] width 418 height 764
drag, startPoint x: 372, startPoint y: 330, endPoint x: 352, endPoint y: 188, distance: 143.8
copy div "Subject: [PERSON_NAME] Foundation Application Update To: [PERSON_NAME][EMAIL_AD…"
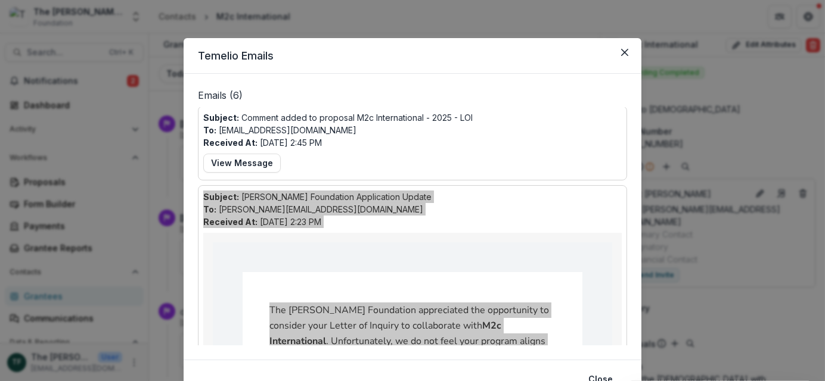
scroll to position [0, 0]
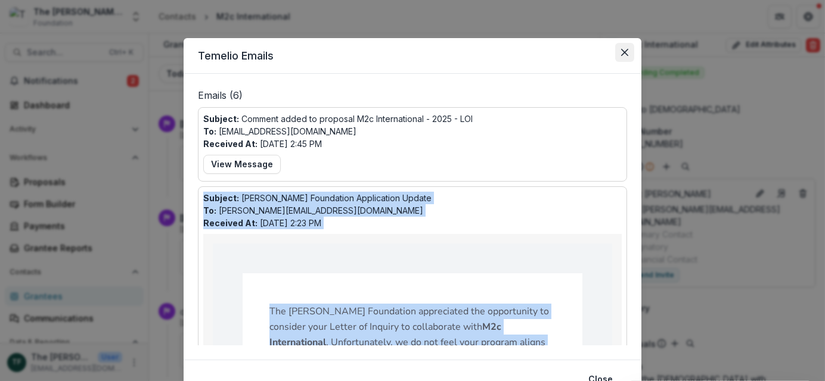
click at [623, 49] on icon "Close" at bounding box center [624, 52] width 7 height 7
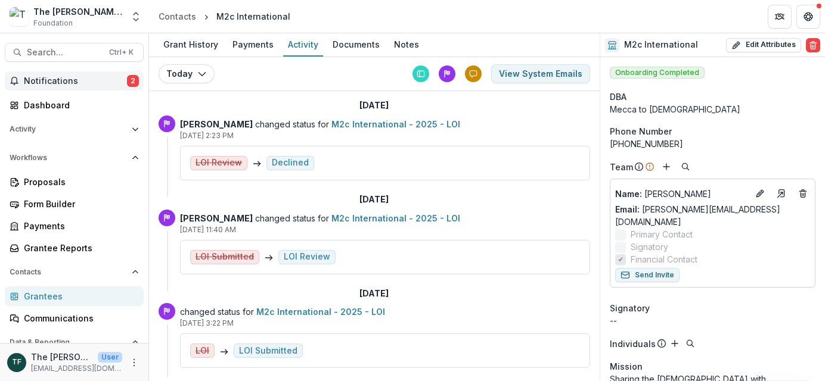
click at [57, 84] on span "Notifications" at bounding box center [75, 81] width 103 height 10
click at [67, 48] on span "Search..." at bounding box center [64, 53] width 75 height 10
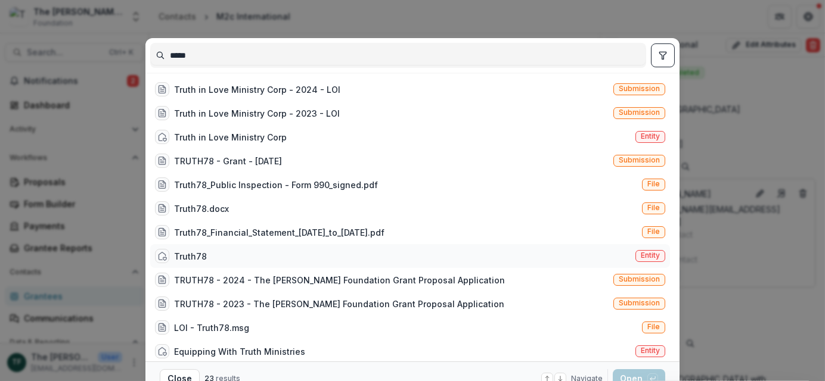
type input "*****"
click at [204, 257] on div "Truth78 Entity" at bounding box center [410, 256] width 520 height 24
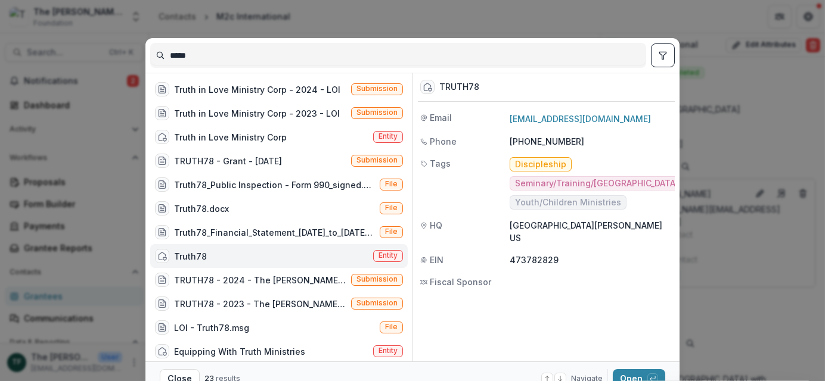
click at [204, 257] on div "Truth78 Entity" at bounding box center [278, 256] width 257 height 24
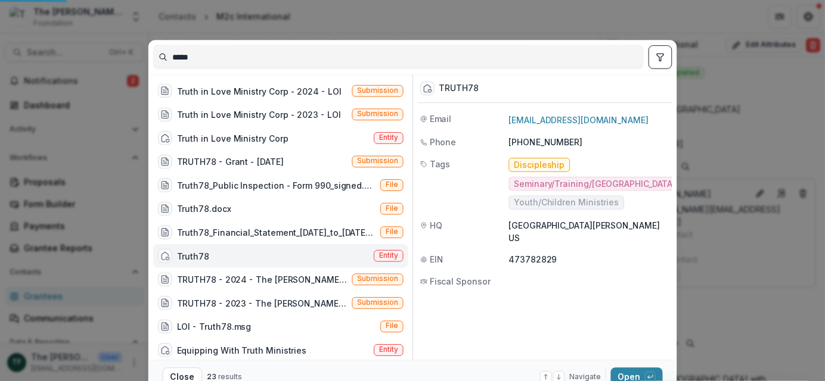
click at [204, 257] on div "Truth78" at bounding box center [192, 256] width 32 height 13
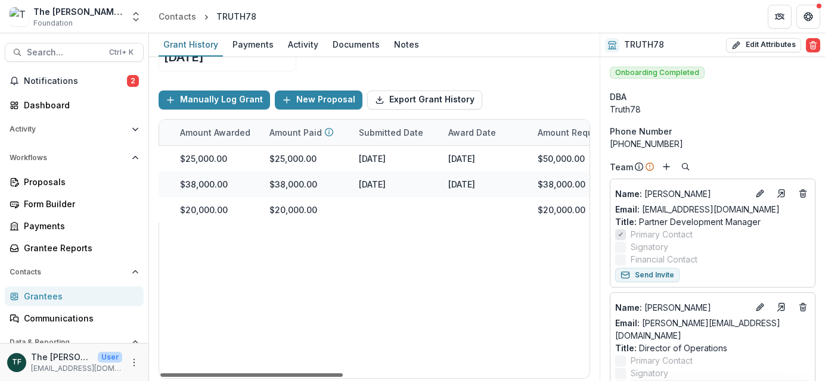
scroll to position [0, 340]
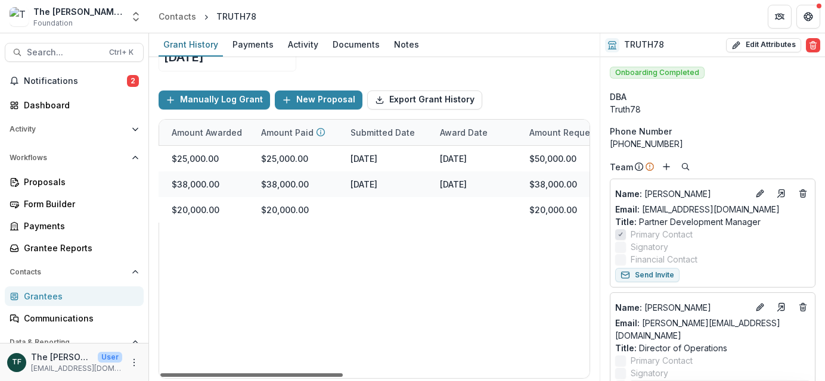
drag, startPoint x: 320, startPoint y: 373, endPoint x: 464, endPoint y: 370, distance: 144.2
click at [343, 374] on div at bounding box center [251, 376] width 182 height 4
click at [32, 52] on span "Search..." at bounding box center [64, 53] width 75 height 10
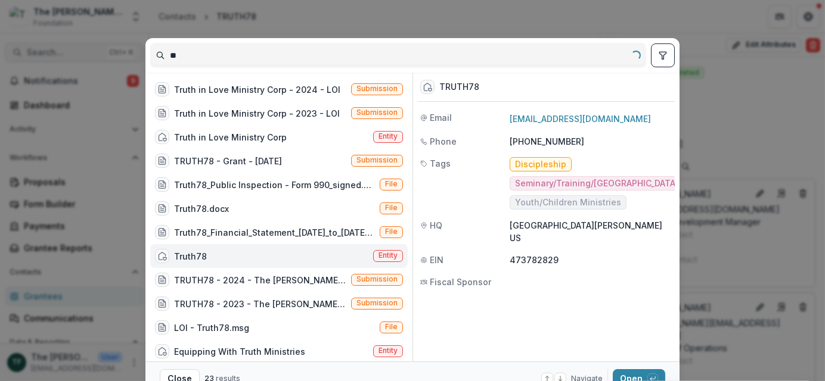
type input "*"
type input "**********"
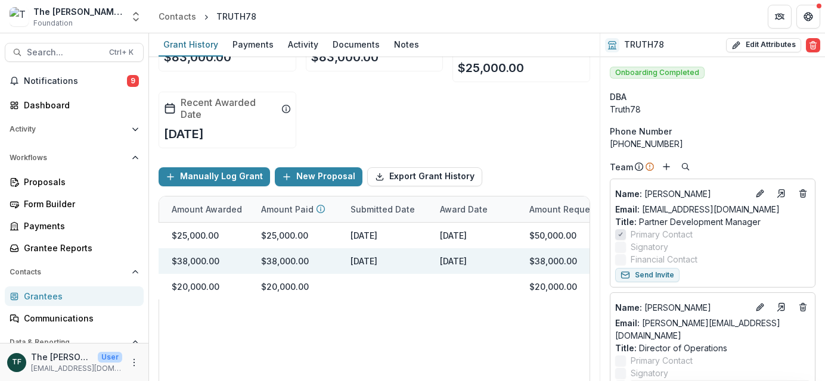
scroll to position [0, 0]
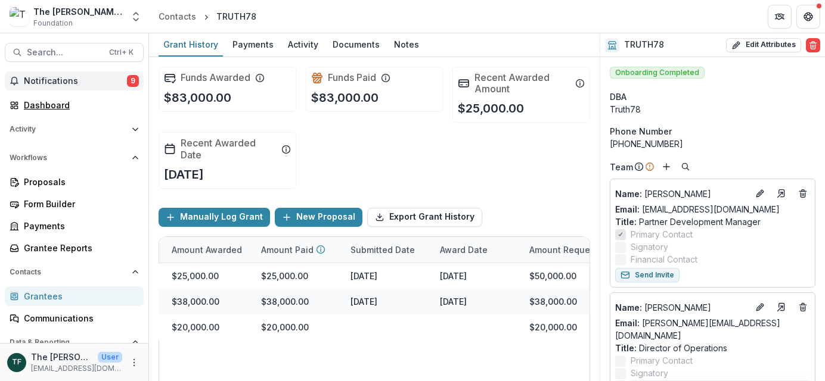
drag, startPoint x: 48, startPoint y: 104, endPoint x: 60, endPoint y: 90, distance: 18.6
click at [48, 104] on div "Dashboard" at bounding box center [79, 105] width 110 height 13
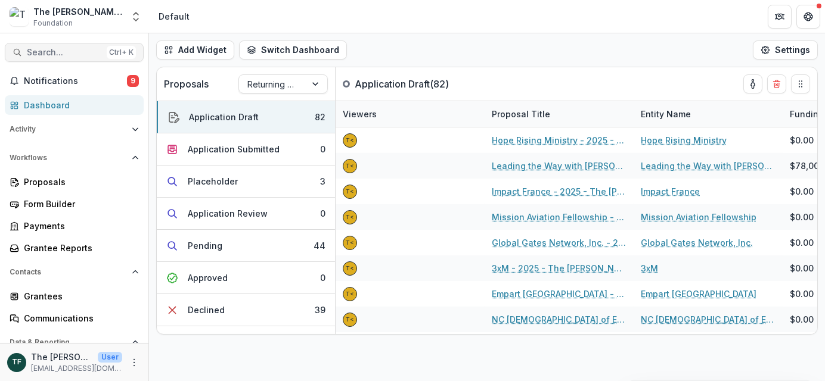
click at [52, 54] on span "Search..." at bounding box center [64, 53] width 75 height 10
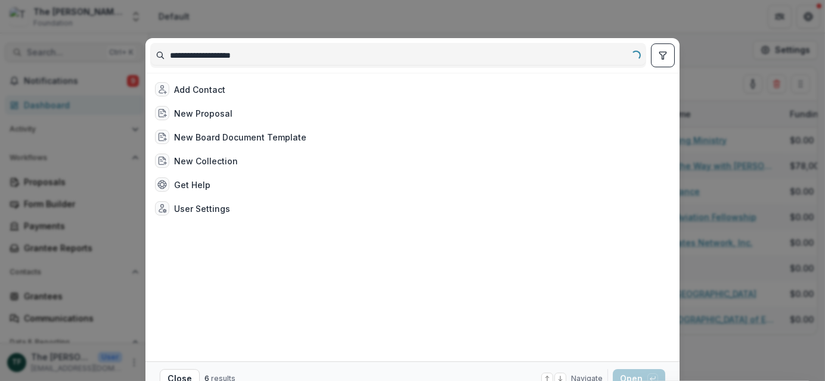
type input "**********"
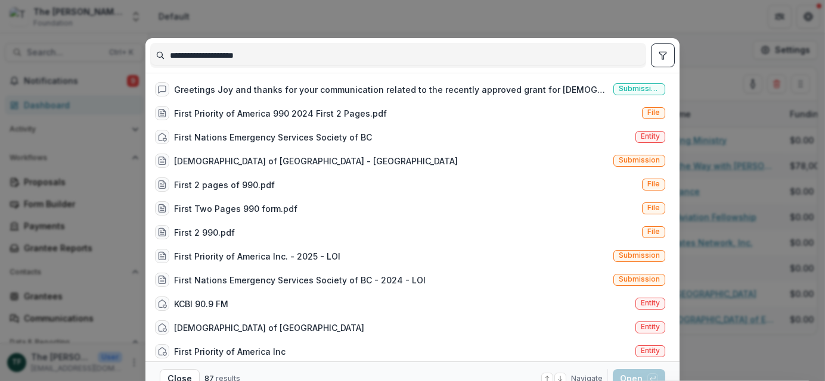
drag, startPoint x: 253, startPoint y: 49, endPoint x: 113, endPoint y: 73, distance: 142.0
click at [113, 73] on div "**********" at bounding box center [412, 190] width 825 height 381
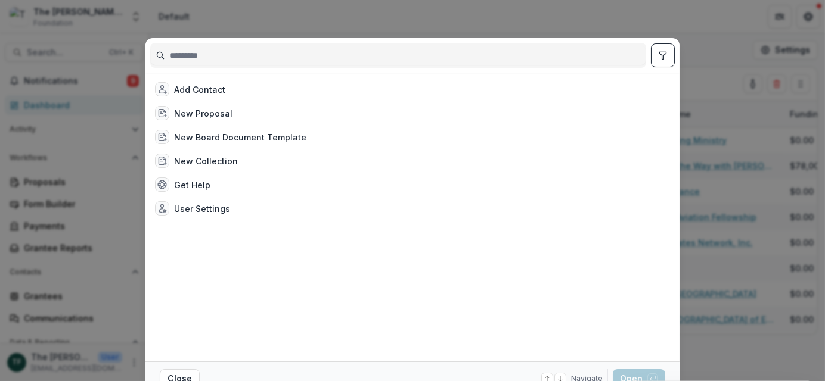
click at [186, 54] on input at bounding box center [398, 55] width 495 height 19
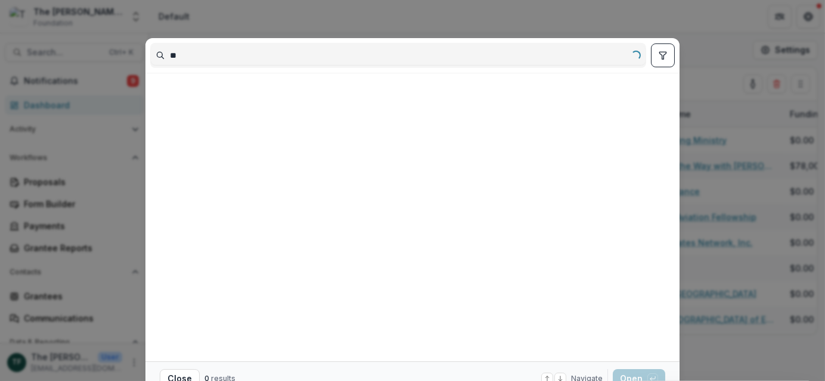
type input "*"
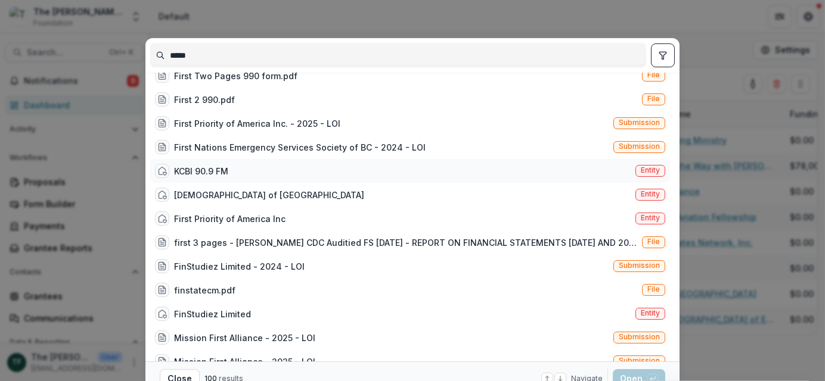
scroll to position [119, 0]
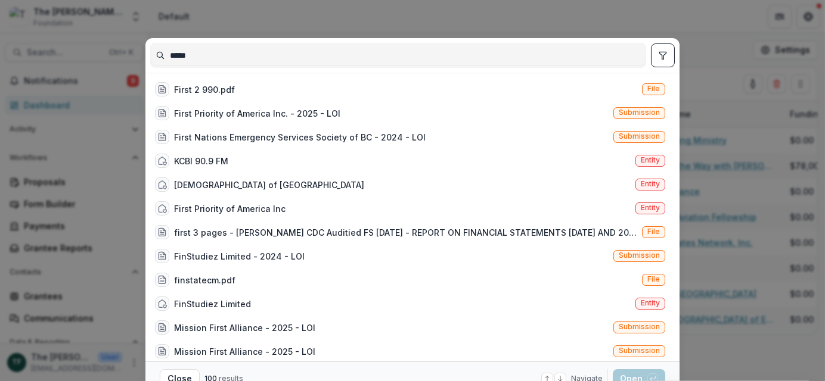
type input "*****"
drag, startPoint x: 201, startPoint y: 44, endPoint x: 186, endPoint y: 63, distance: 23.7
click at [130, 55] on div "***** First Priority of America 990 2024 First 2 Pages.pdf File First Nations E…" at bounding box center [412, 190] width 825 height 381
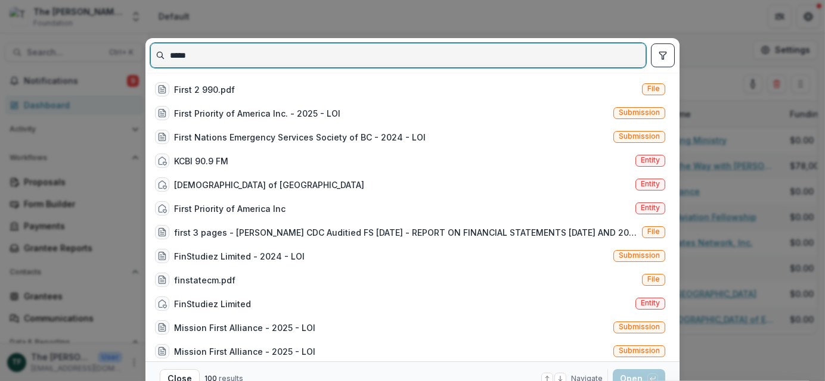
drag, startPoint x: 189, startPoint y: 56, endPoint x: 49, endPoint y: 57, distance: 140.0
click at [49, 57] on div "***** First Priority of America 990 2024 First 2 Pages.pdf File First Nations E…" at bounding box center [412, 190] width 825 height 381
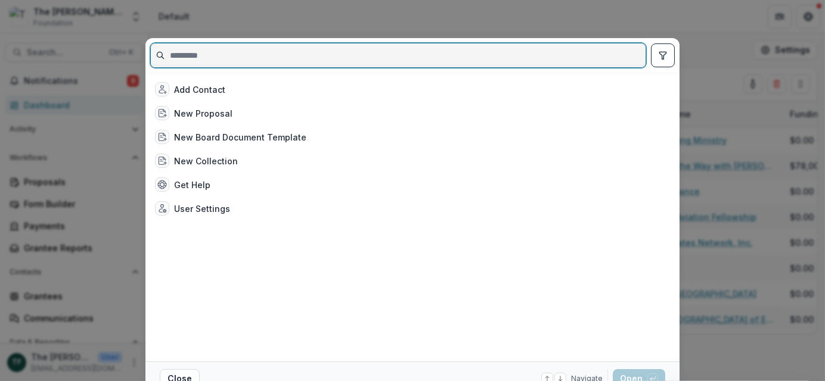
scroll to position [0, 0]
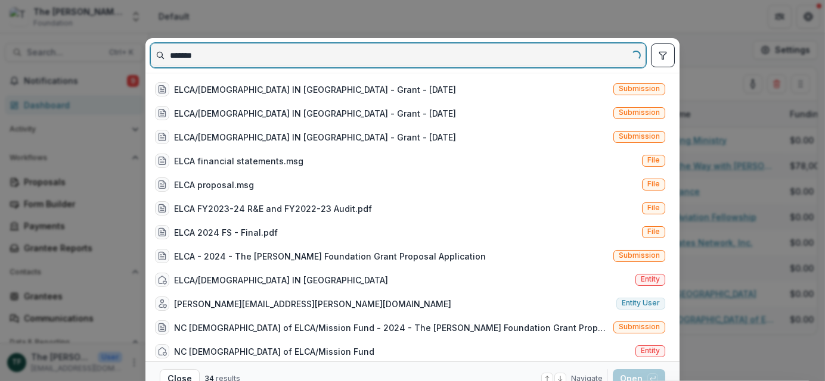
type input "********"
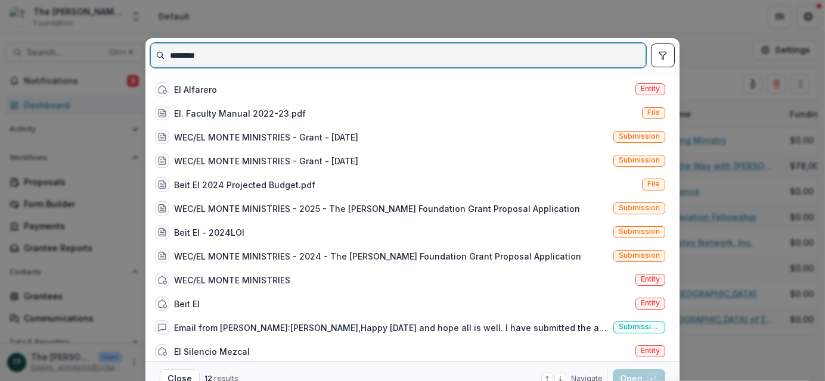
drag, startPoint x: 206, startPoint y: 54, endPoint x: 108, endPoint y: 52, distance: 97.7
click at [108, 52] on div "******** El Alfarero Entity El. Faculty Manual 2022-23.pdf File WEC/EL MONTE MI…" at bounding box center [412, 190] width 825 height 381
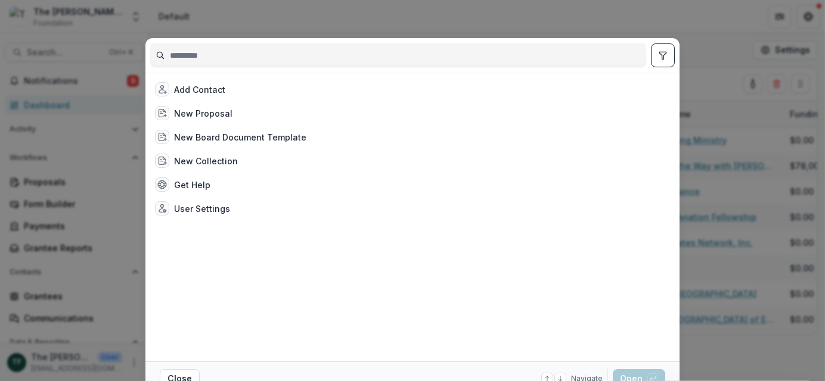
click at [688, 66] on div "Add Contact New Proposal New Board Document Template New Collection Get Help Us…" at bounding box center [412, 190] width 825 height 381
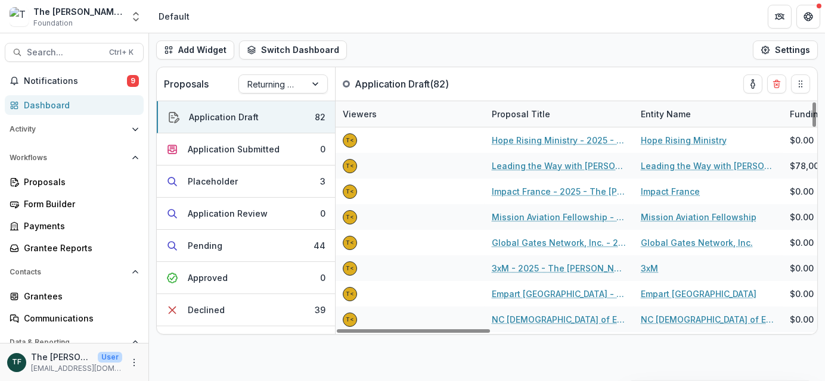
drag, startPoint x: 44, startPoint y: 106, endPoint x: 140, endPoint y: 104, distance: 96.0
click at [44, 106] on div "Dashboard" at bounding box center [79, 105] width 110 height 13
click at [210, 179] on div "Placeholder" at bounding box center [213, 181] width 50 height 13
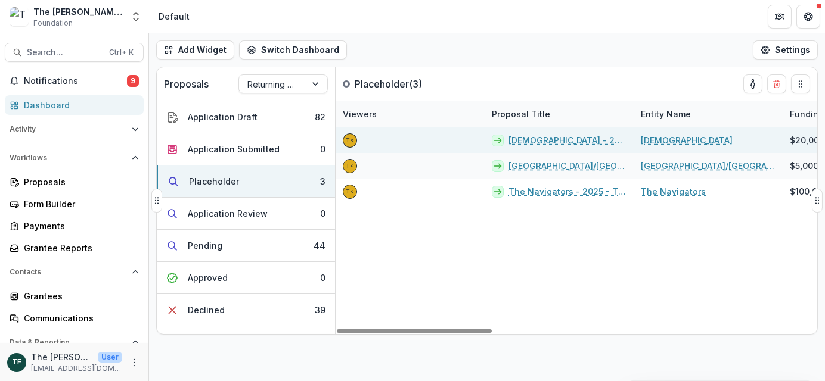
click at [543, 142] on link "[DEMOGRAPHIC_DATA] - 2025 - The [PERSON_NAME] Foundation Grant Proposal Applica…" at bounding box center [567, 140] width 118 height 13
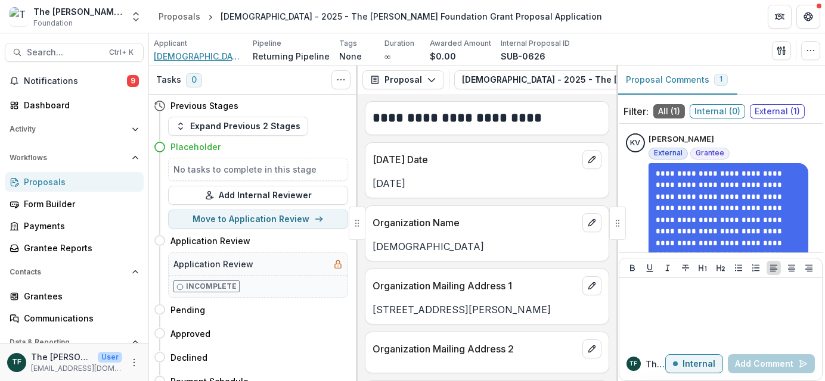
click at [163, 57] on span "[DEMOGRAPHIC_DATA]" at bounding box center [198, 56] width 89 height 13
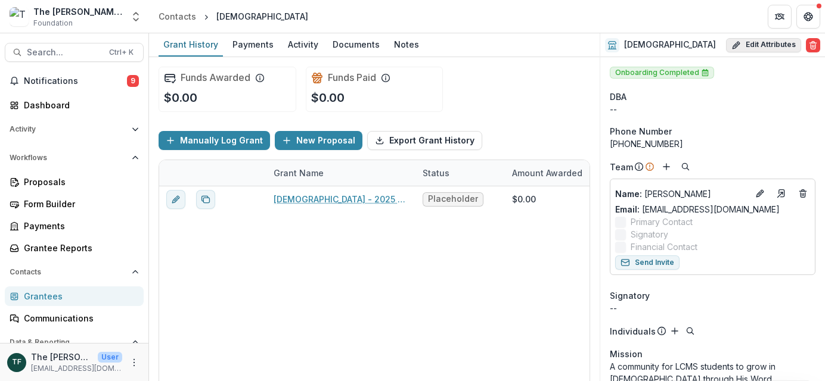
click at [763, 46] on button "Edit Attributes" at bounding box center [763, 45] width 75 height 14
select select
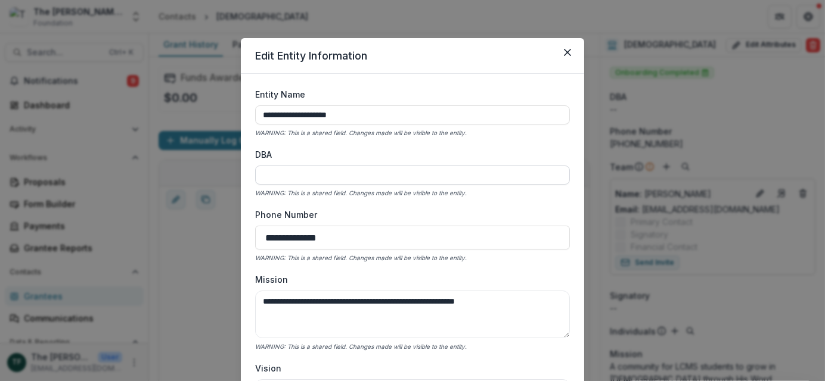
click at [276, 173] on input "DBA" at bounding box center [412, 175] width 315 height 19
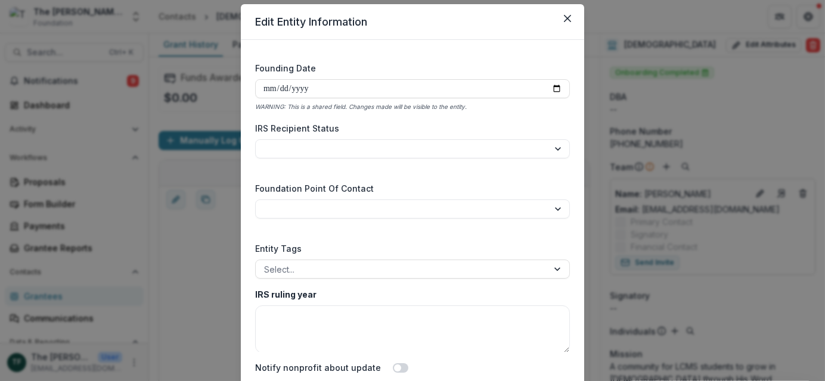
scroll to position [117, 0]
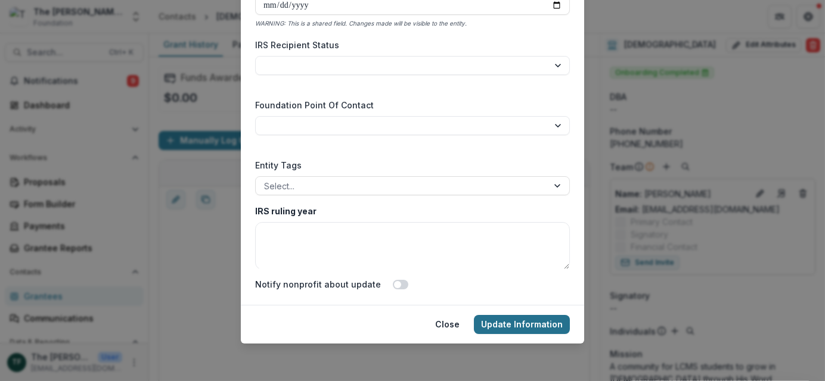
type input "**********"
click at [520, 324] on button "Update Information" at bounding box center [522, 324] width 96 height 19
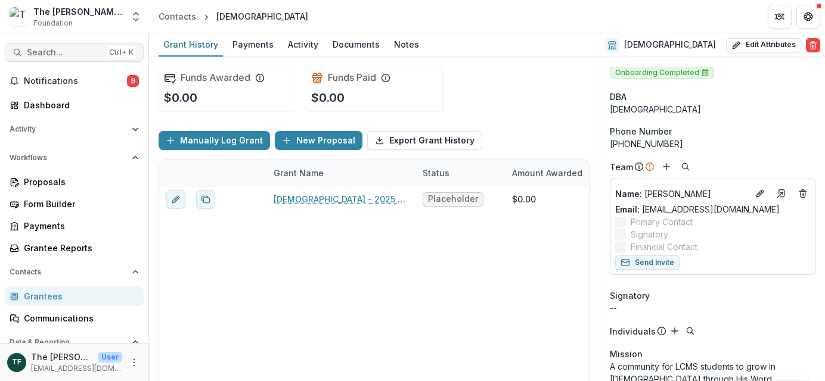
click at [51, 51] on span "Search..." at bounding box center [64, 53] width 75 height 10
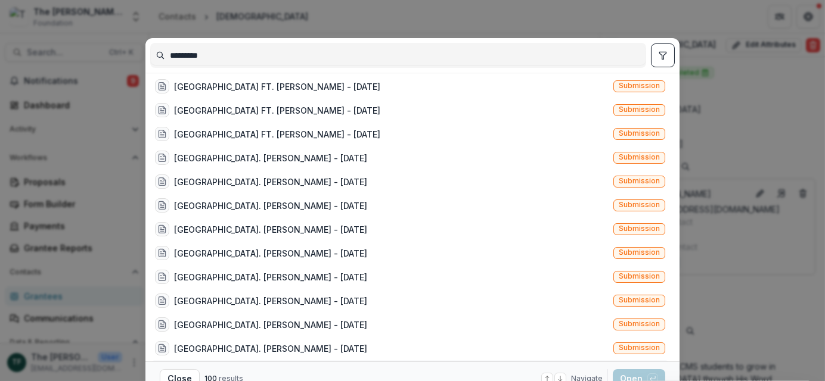
scroll to position [894, 0]
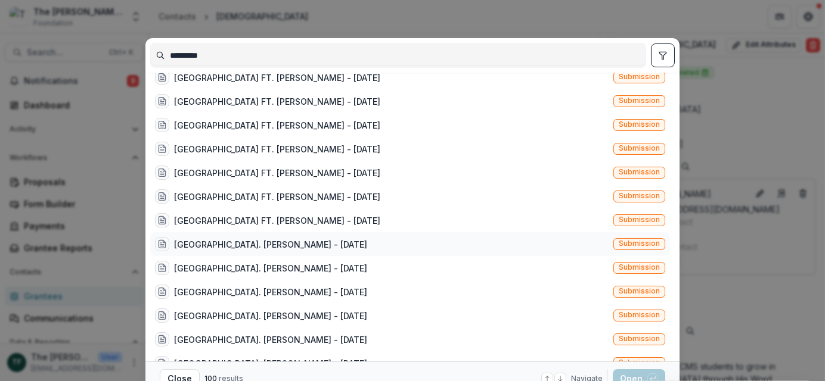
type input "*********"
click at [257, 244] on div "[GEOGRAPHIC_DATA]. [PERSON_NAME] - [DATE]" at bounding box center [270, 244] width 193 height 13
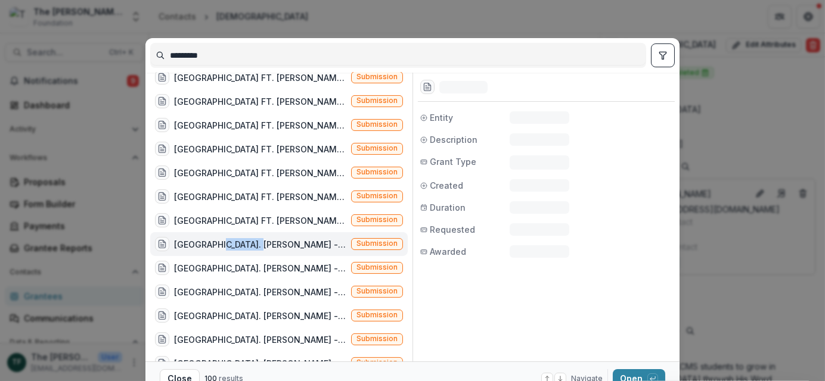
click at [257, 244] on div "[GEOGRAPHIC_DATA]. [PERSON_NAME] - [DATE]" at bounding box center [260, 244] width 172 height 13
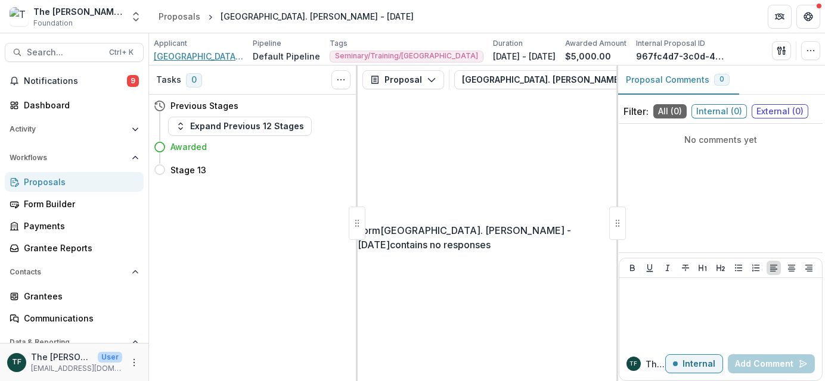
click at [209, 55] on span "[GEOGRAPHIC_DATA]/[GEOGRAPHIC_DATA][PERSON_NAME]" at bounding box center [198, 56] width 89 height 13
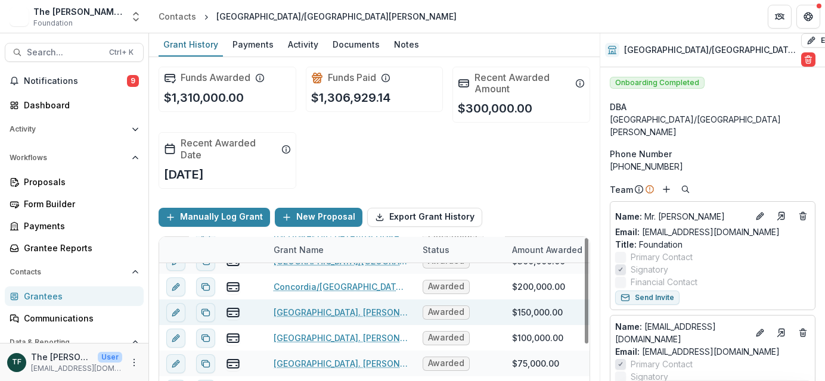
scroll to position [60, 0]
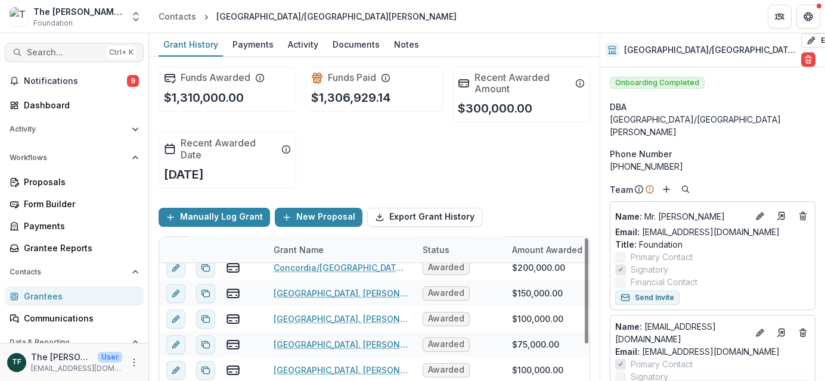
click at [28, 48] on span "Search..." at bounding box center [64, 53] width 75 height 10
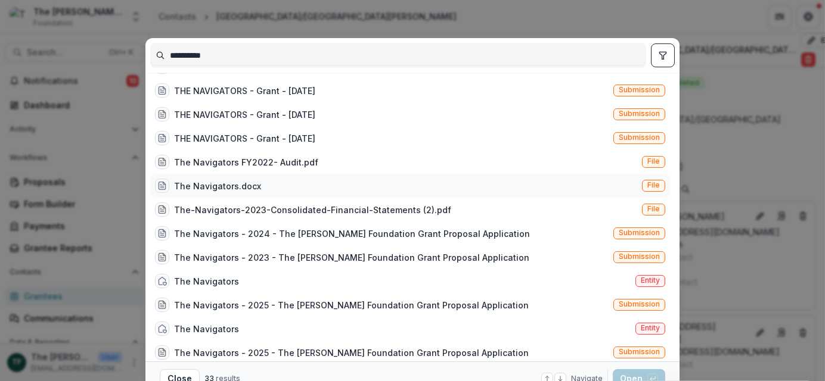
scroll to position [179, 0]
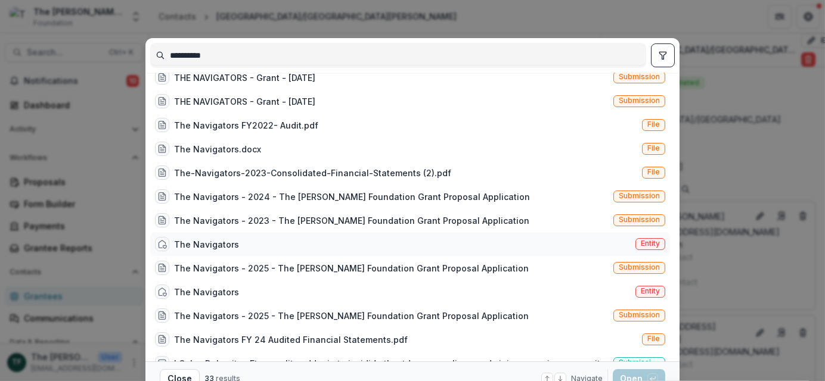
type input "**********"
click at [226, 244] on div "The Navigators" at bounding box center [206, 244] width 65 height 13
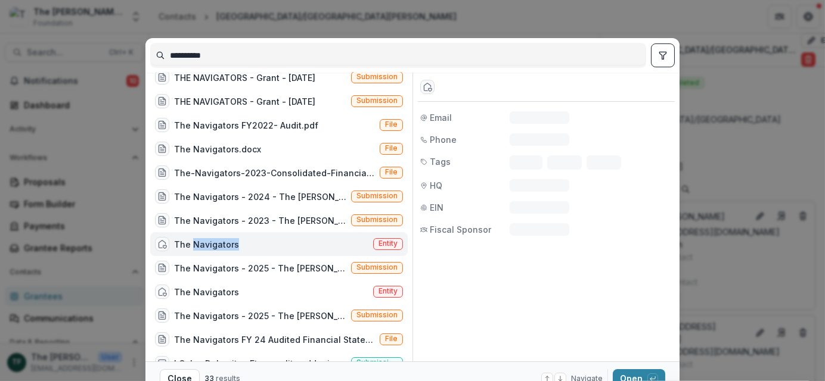
click at [226, 244] on div "The Navigators" at bounding box center [206, 244] width 65 height 13
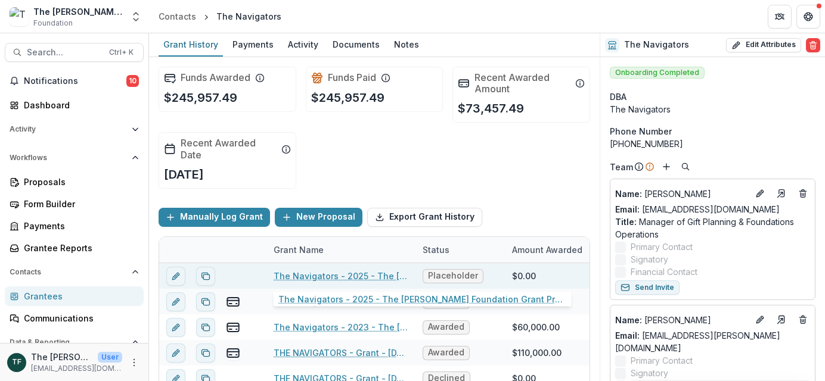
click at [304, 271] on link "The Navigators - 2025 - The [PERSON_NAME] Foundation Grant Proposal Application" at bounding box center [340, 276] width 135 height 13
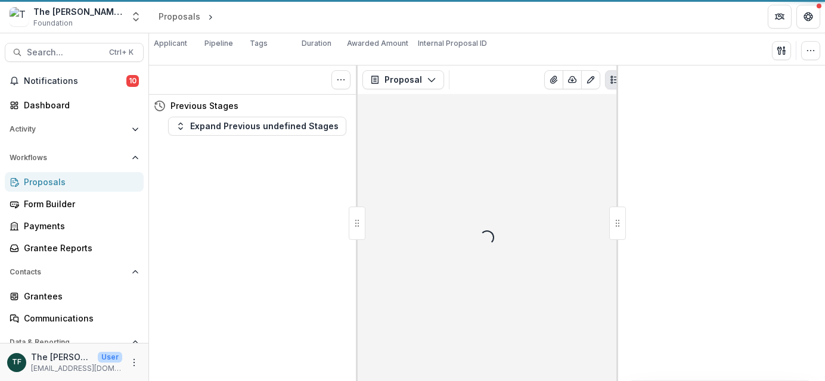
click at [304, 271] on div "Tasks 0 Show Cancelled Tasks Previous Stages Expand Previous undefined Stages" at bounding box center [253, 224] width 209 height 316
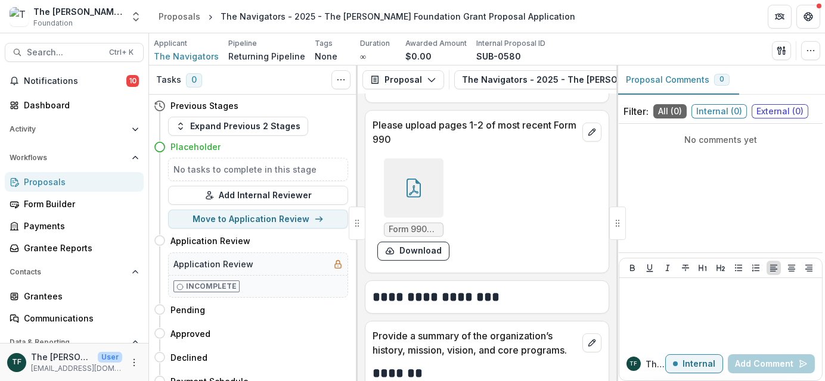
scroll to position [1907, 0]
click at [406, 185] on icon at bounding box center [413, 187] width 14 height 19
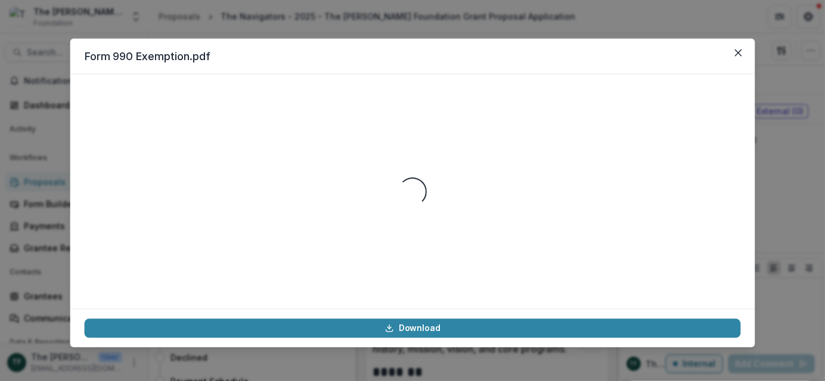
click at [405, 185] on div "Loading..." at bounding box center [412, 192] width 29 height 29
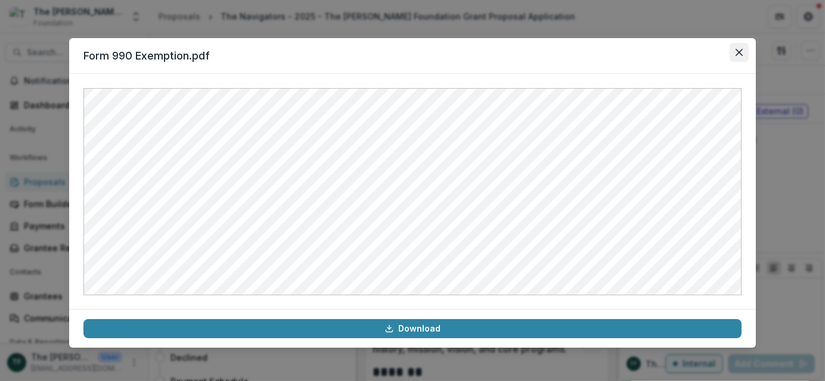
click at [741, 51] on icon "Close" at bounding box center [738, 52] width 7 height 7
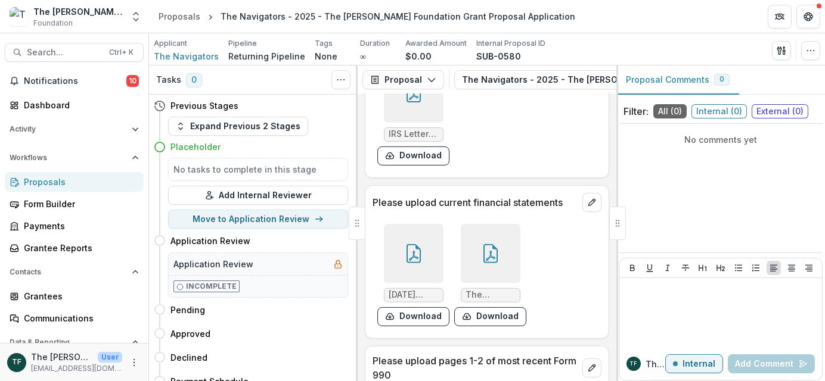
scroll to position [1668, 0]
click at [416, 254] on icon at bounding box center [413, 254] width 19 height 19
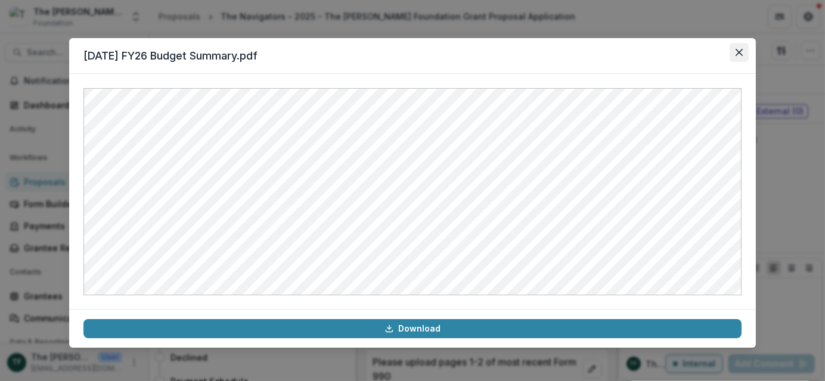
click at [738, 51] on icon "Close" at bounding box center [738, 52] width 7 height 7
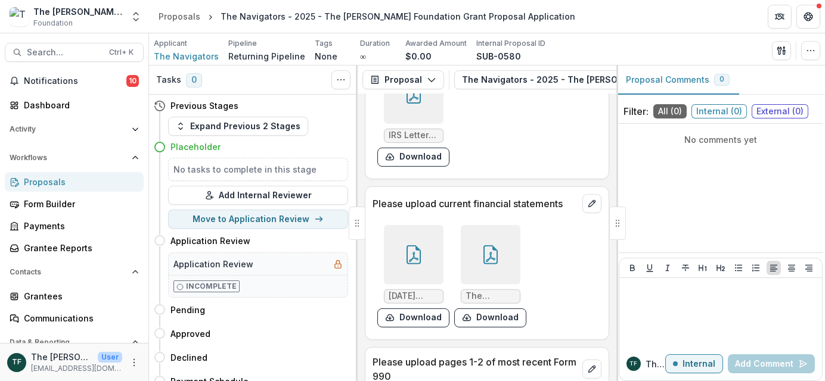
click at [487, 257] on div at bounding box center [491, 255] width 60 height 60
click at [487, 257] on div "Loading..." at bounding box center [412, 192] width 654 height 206
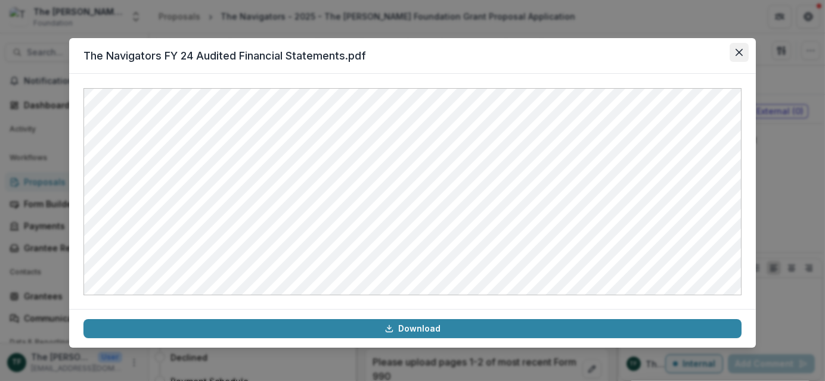
click at [737, 50] on icon "Close" at bounding box center [738, 52] width 7 height 7
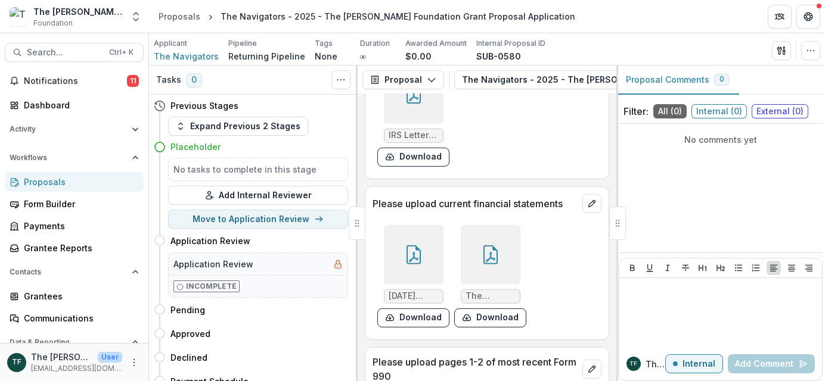
click at [491, 249] on icon at bounding box center [490, 254] width 19 height 19
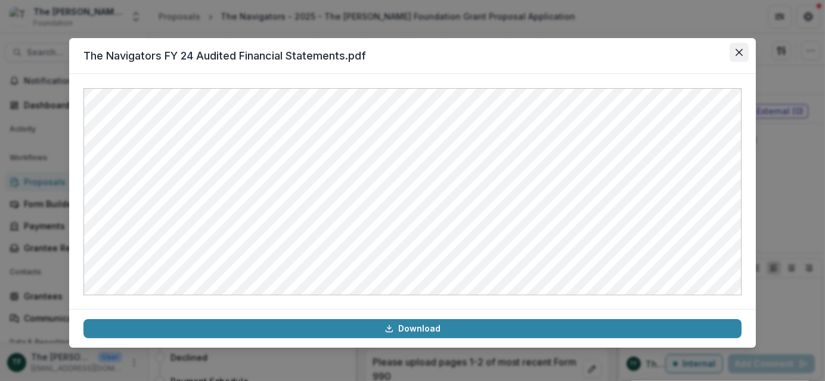
click at [735, 49] on icon "Close" at bounding box center [738, 52] width 7 height 7
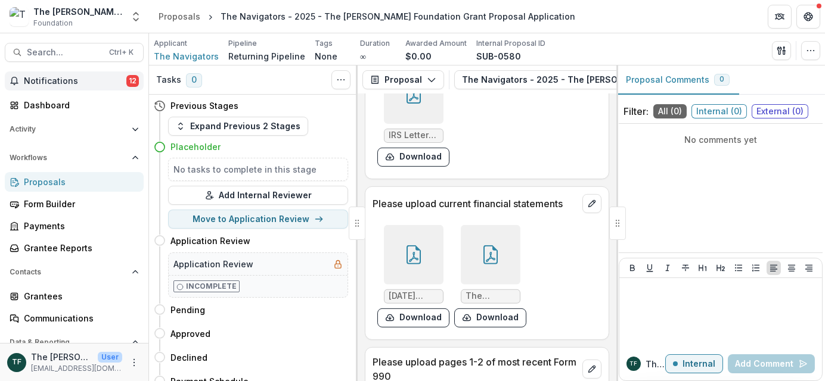
click at [41, 82] on span "Notifications" at bounding box center [75, 81] width 102 height 10
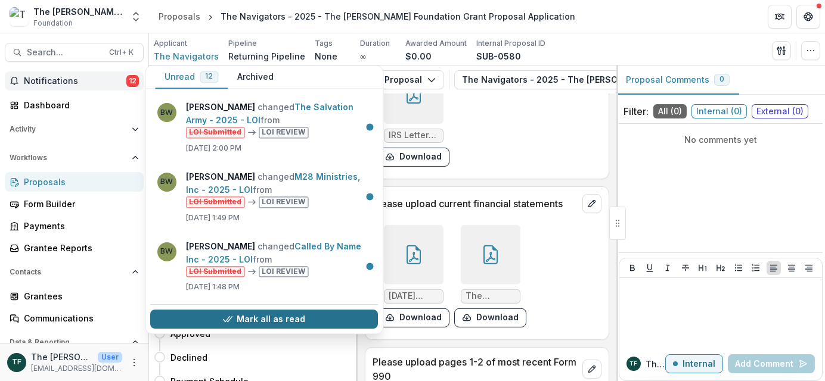
click at [317, 318] on button "Mark all as read" at bounding box center [264, 319] width 228 height 19
